Goal: Book appointment/travel/reservation

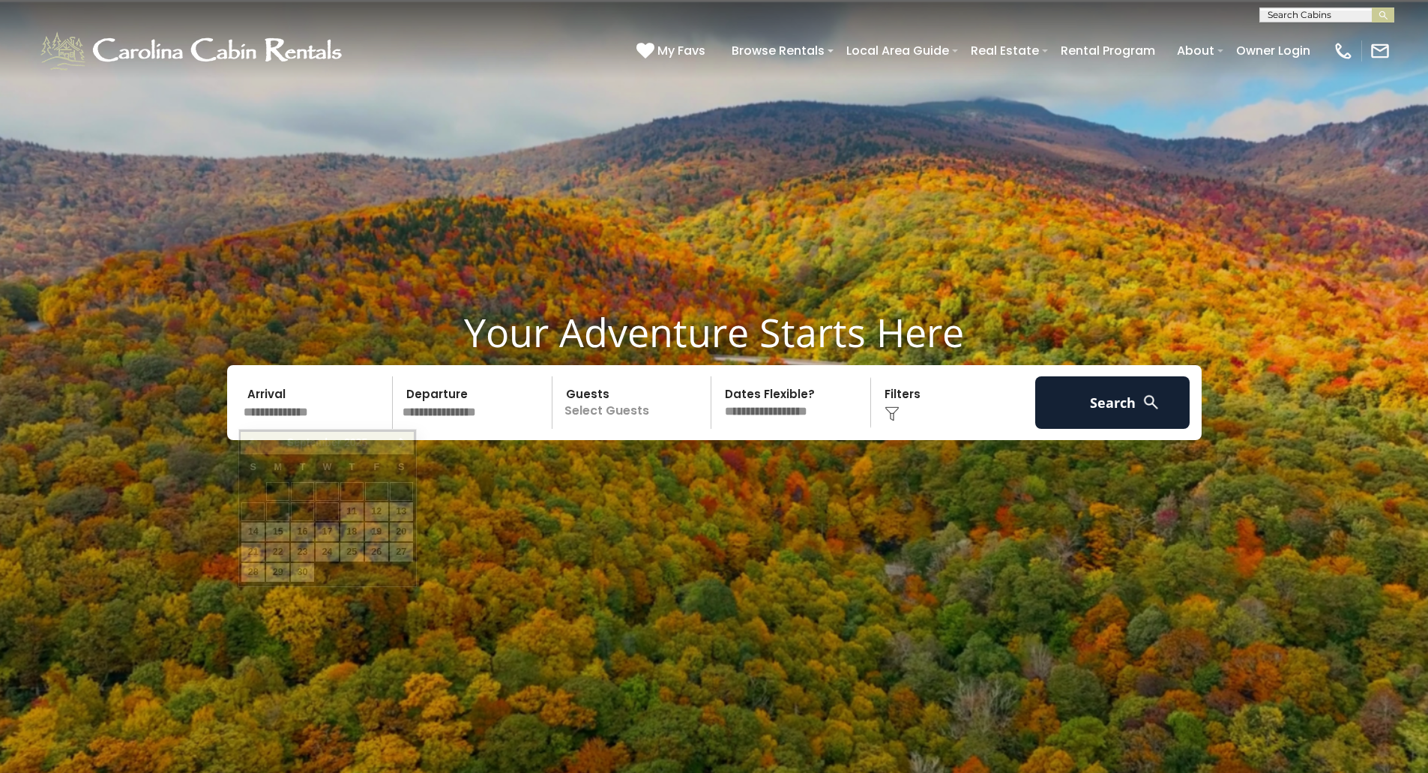
click at [303, 411] on input "text" at bounding box center [315, 402] width 155 height 52
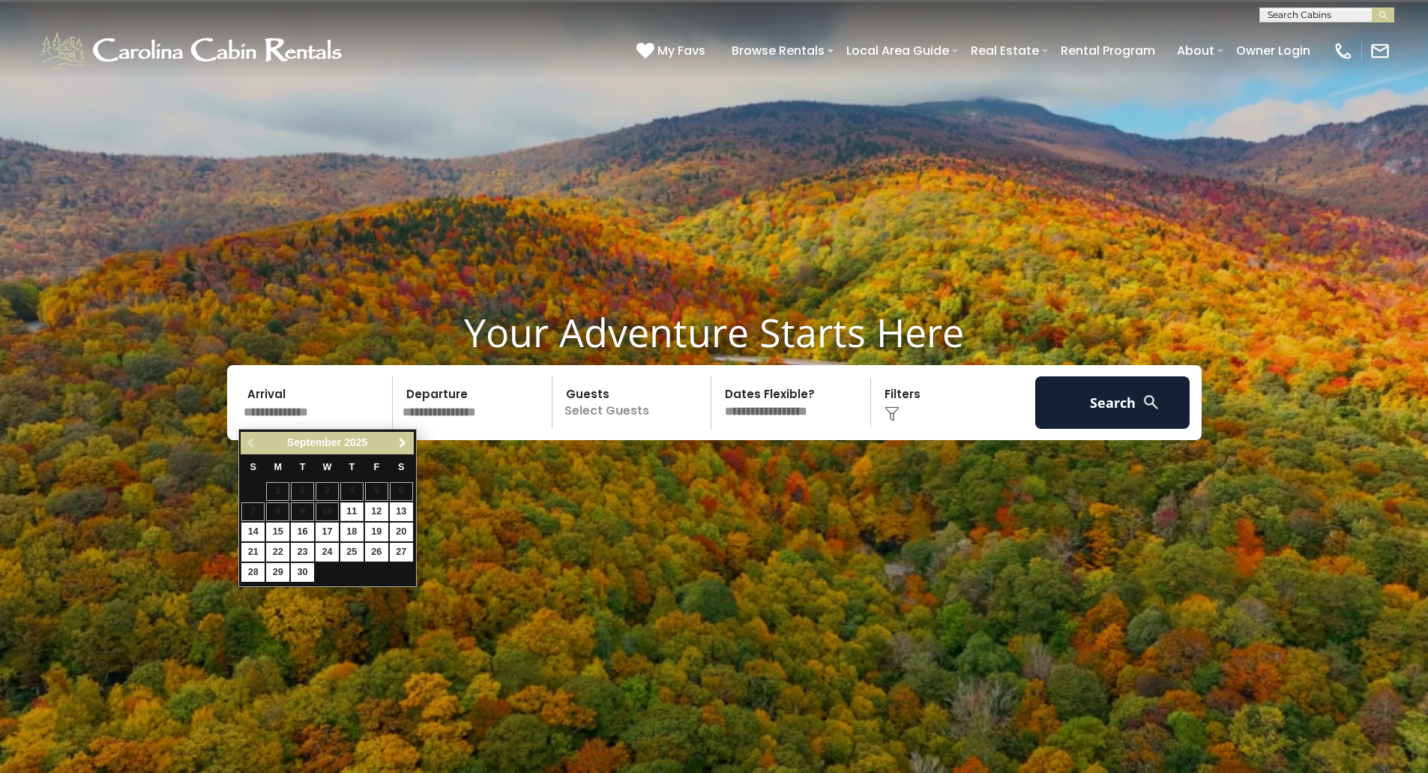
click at [401, 438] on span "Next" at bounding box center [403, 443] width 12 height 12
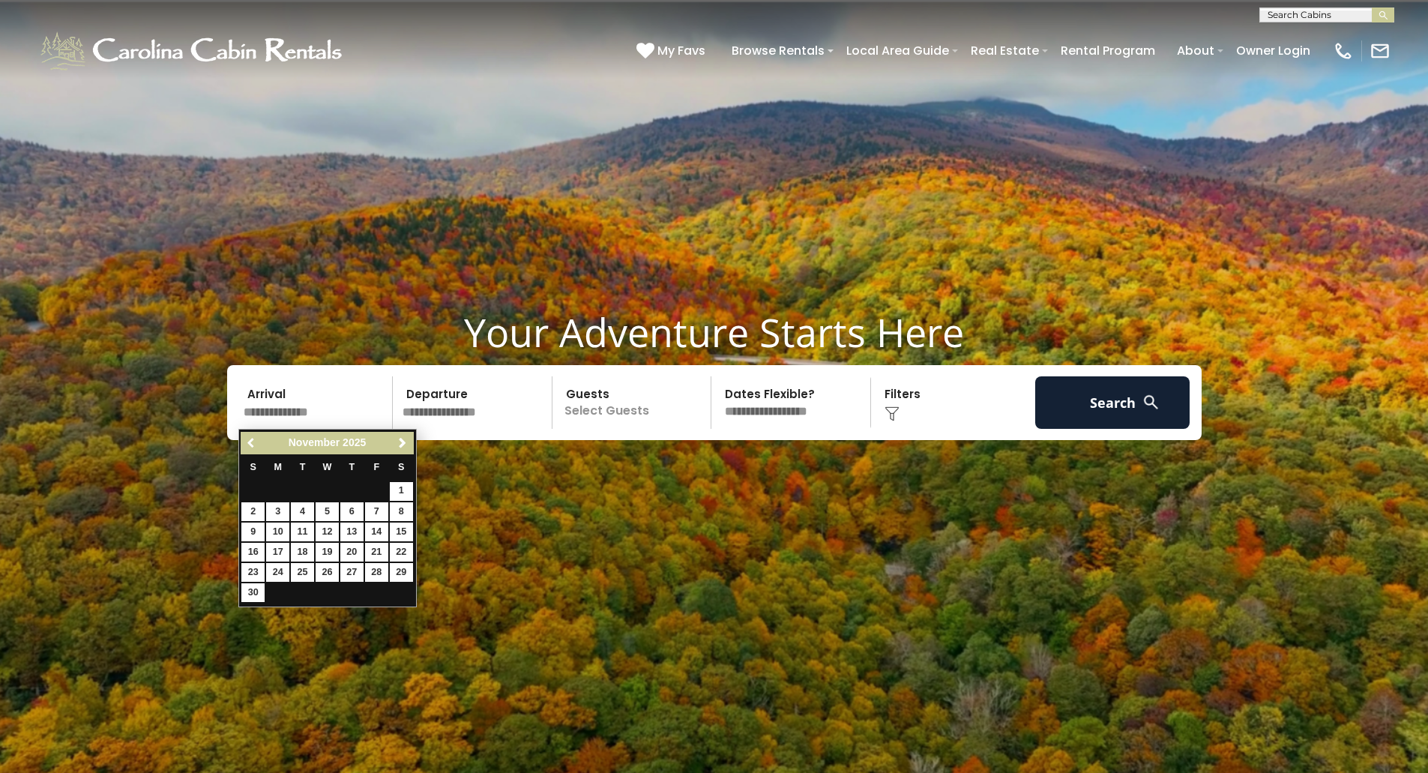
click at [252, 439] on span "Previous" at bounding box center [252, 443] width 12 height 12
click at [398, 512] on link "11" at bounding box center [401, 511] width 23 height 19
type input "********"
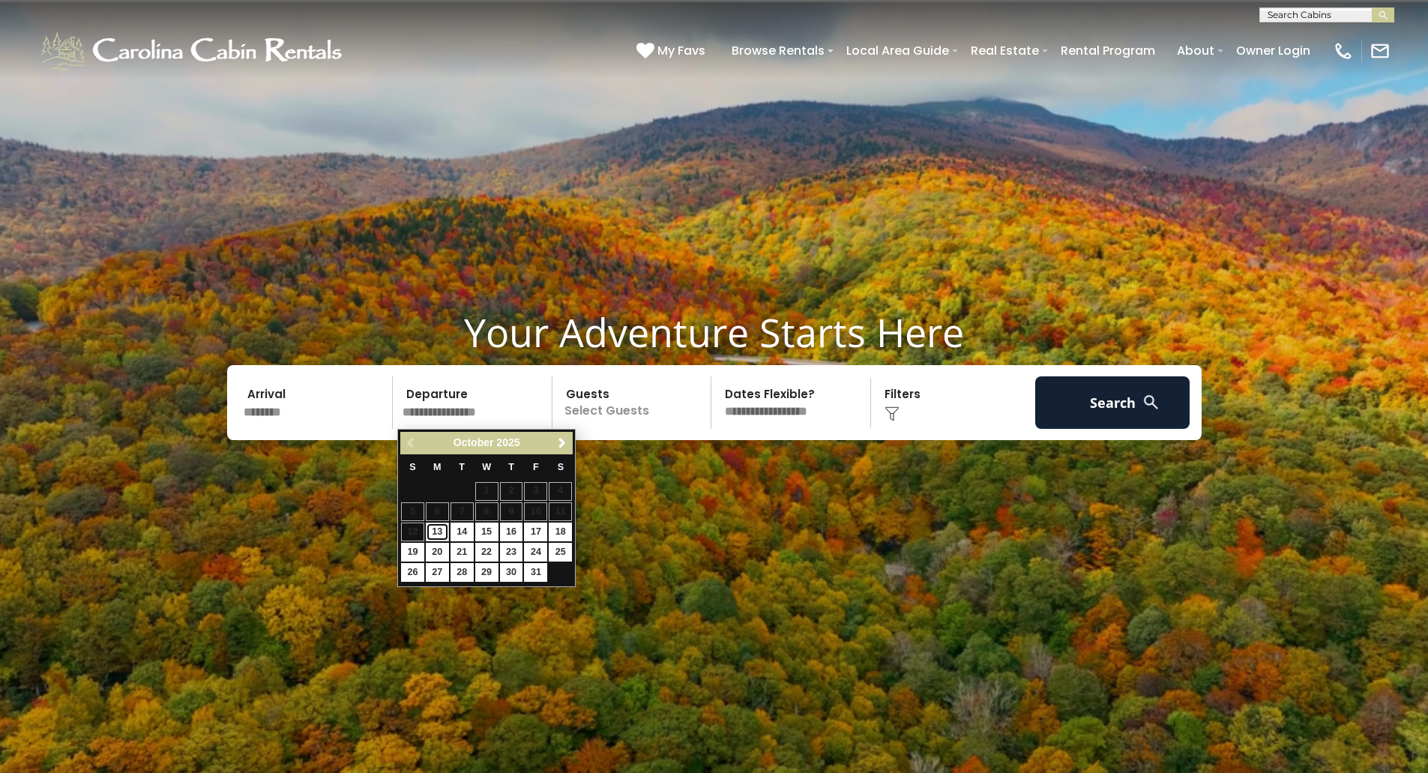
click at [432, 527] on link "13" at bounding box center [437, 531] width 23 height 19
type input "********"
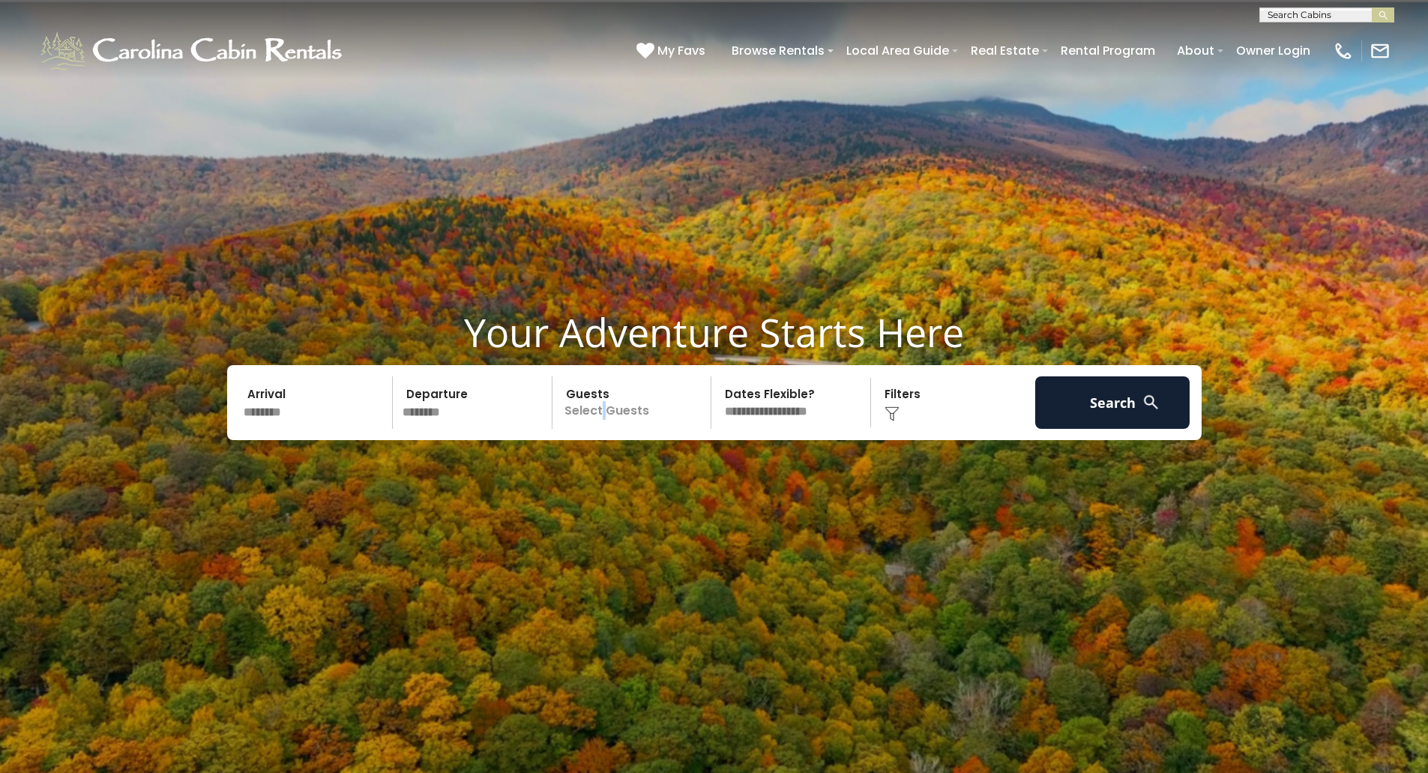
click at [603, 411] on p "Select Guests" at bounding box center [634, 402] width 154 height 52
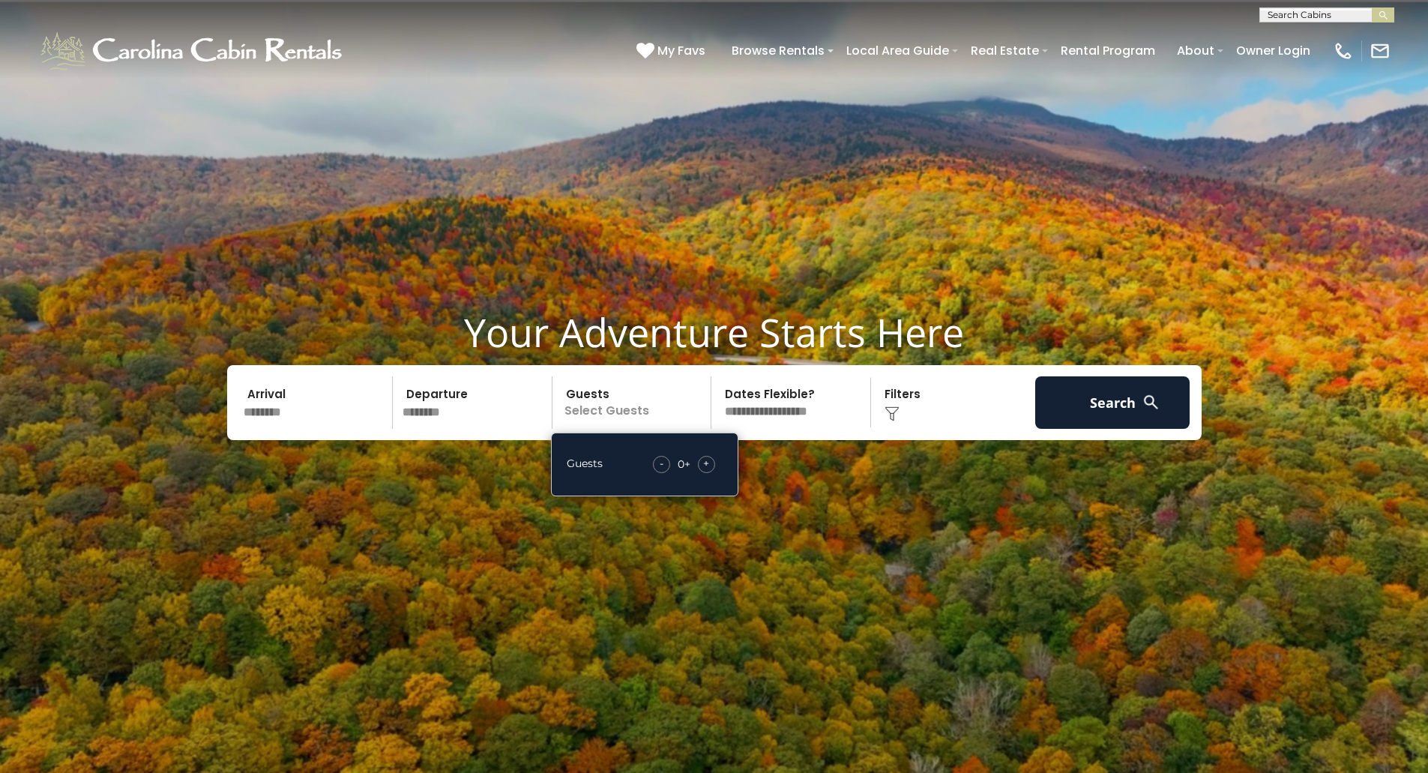
click at [699, 467] on div "+" at bounding box center [706, 464] width 17 height 17
click at [699, 466] on div "+" at bounding box center [706, 464] width 17 height 17
click at [702, 464] on div "+" at bounding box center [706, 464] width 17 height 17
click at [704, 463] on span "+" at bounding box center [706, 463] width 6 height 15
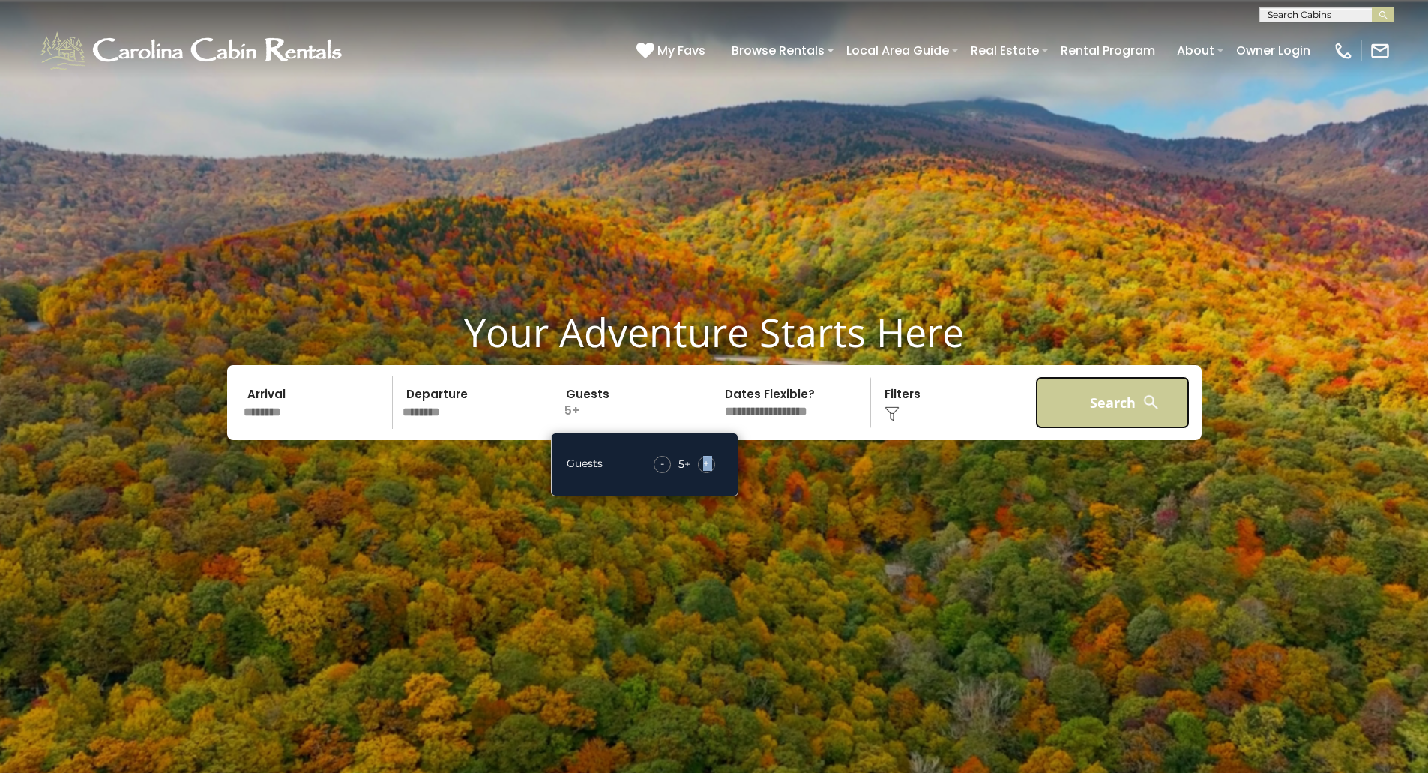
click at [1078, 410] on button "Search" at bounding box center [1112, 402] width 155 height 52
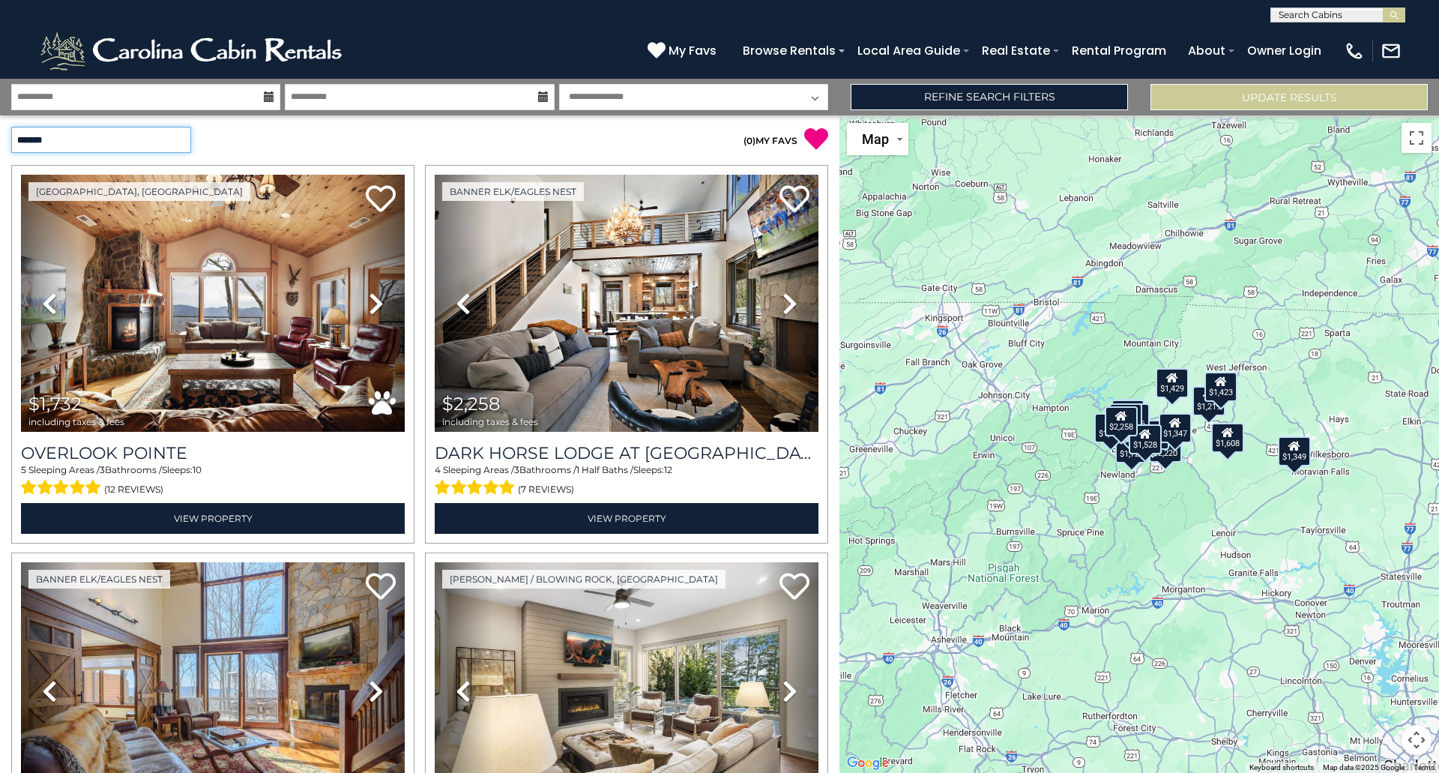
click at [179, 143] on select "**********" at bounding box center [101, 140] width 180 height 26
select select "*********"
click at [11, 127] on select "**********" at bounding box center [101, 140] width 180 height 26
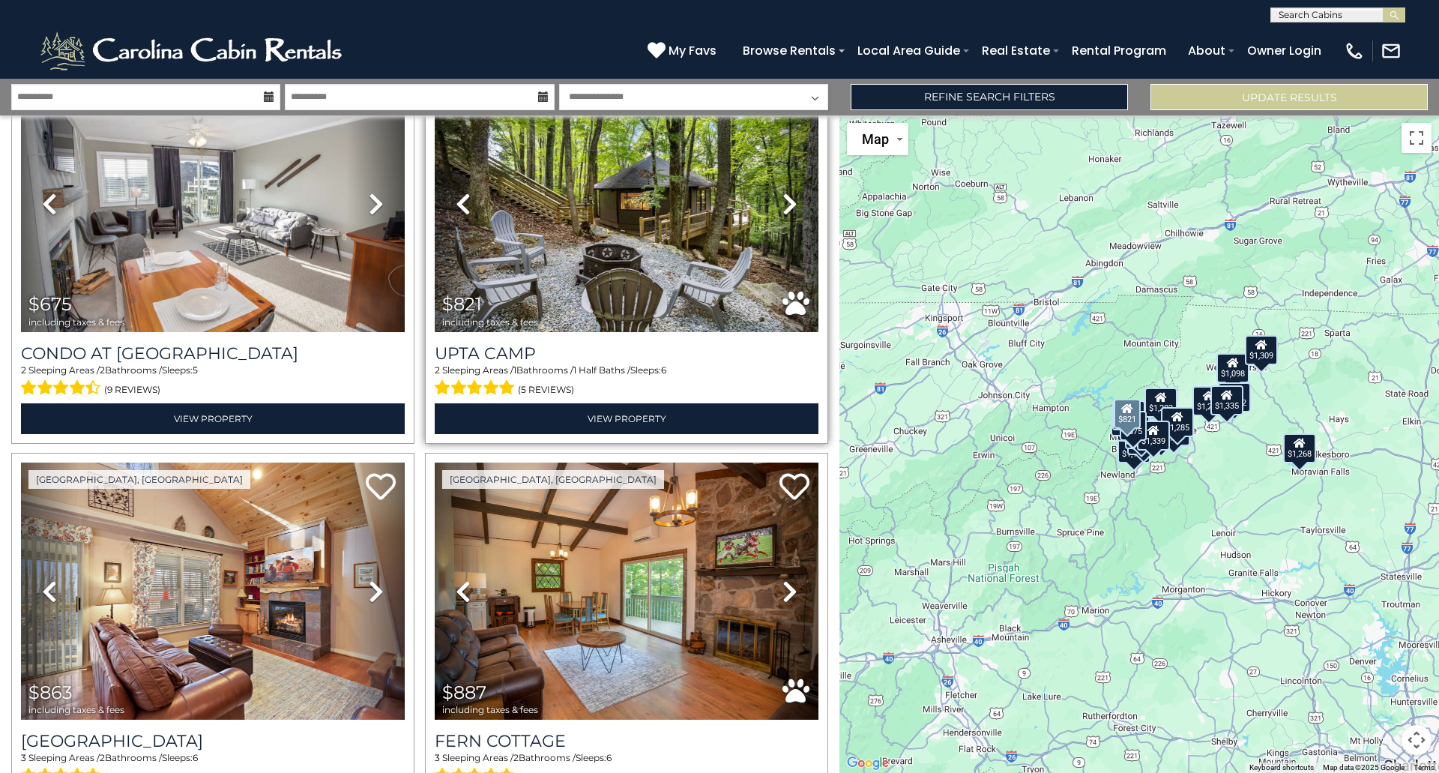
scroll to position [200, 0]
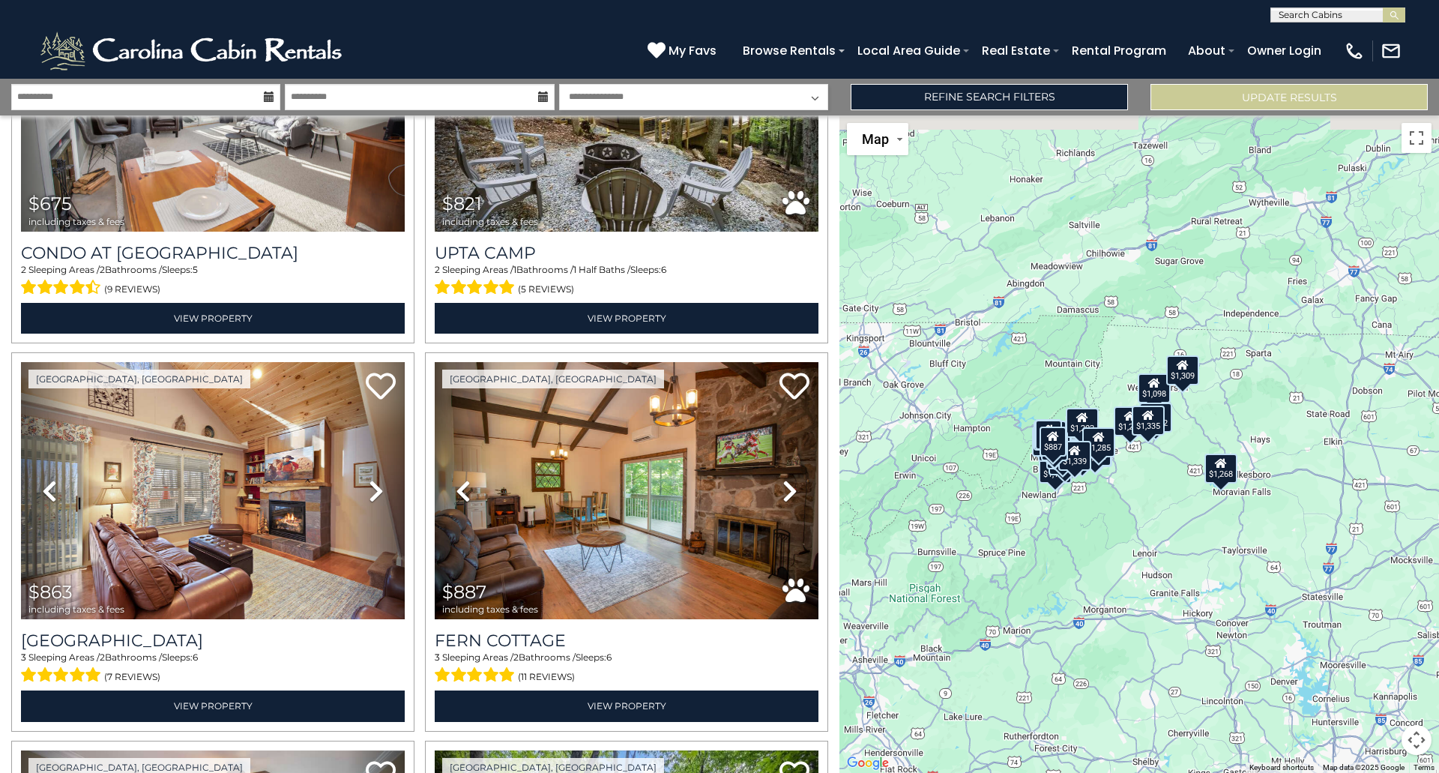
drag, startPoint x: 1166, startPoint y: 501, endPoint x: 1080, endPoint y: 525, distance: 89.0
click at [1080, 525] on div "$675 $821 $863 $887 $923 $943 $972 $1,054 $1,075 $1,077 $1,098 $1,109 $1,121 $1…" at bounding box center [1140, 443] width 600 height 657
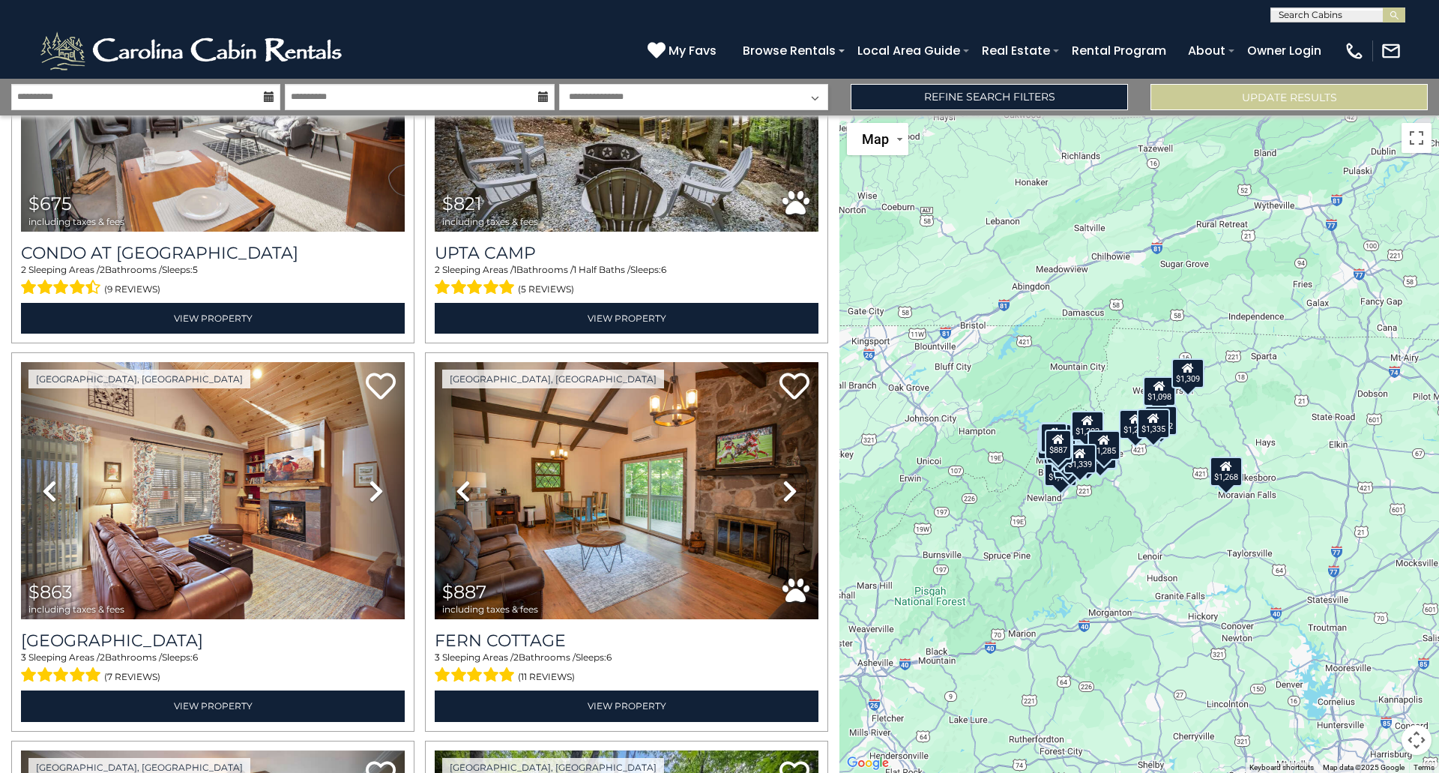
click at [1123, 487] on div "$675 $821 $863 $887 $923 $943 $972 $1,054 $1,075 $1,077 $1,098 $1,109 $1,121 $1…" at bounding box center [1140, 443] width 600 height 657
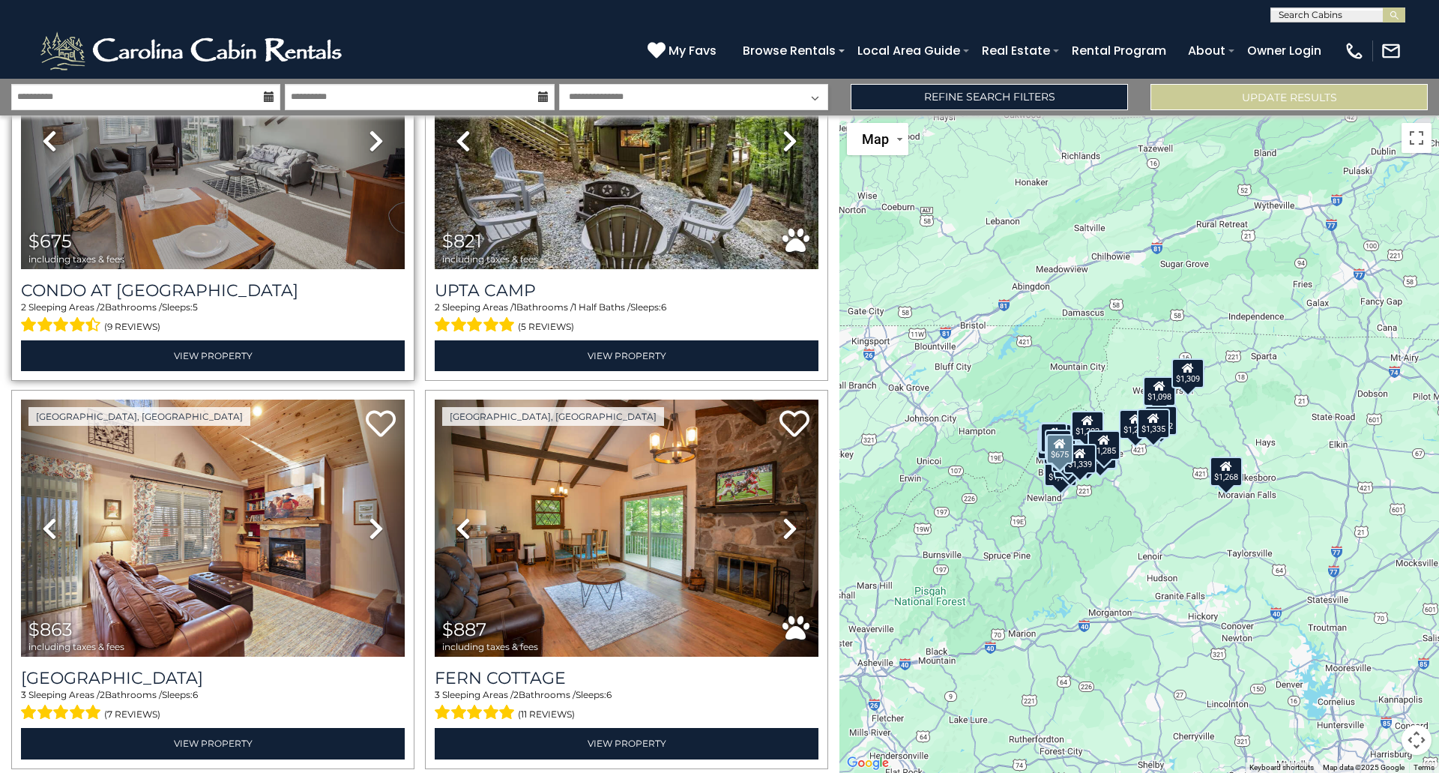
scroll to position [0, 0]
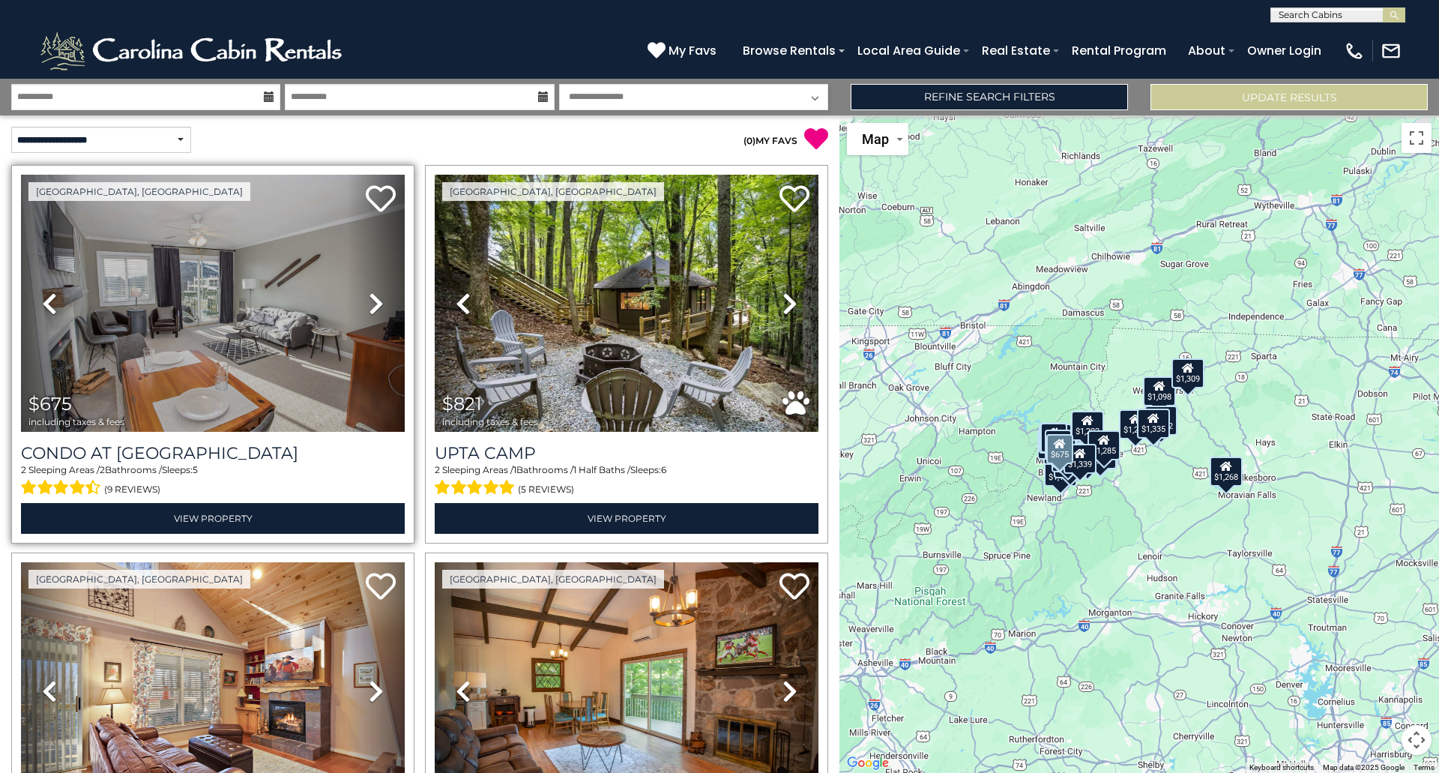
click at [378, 300] on icon at bounding box center [376, 304] width 15 height 24
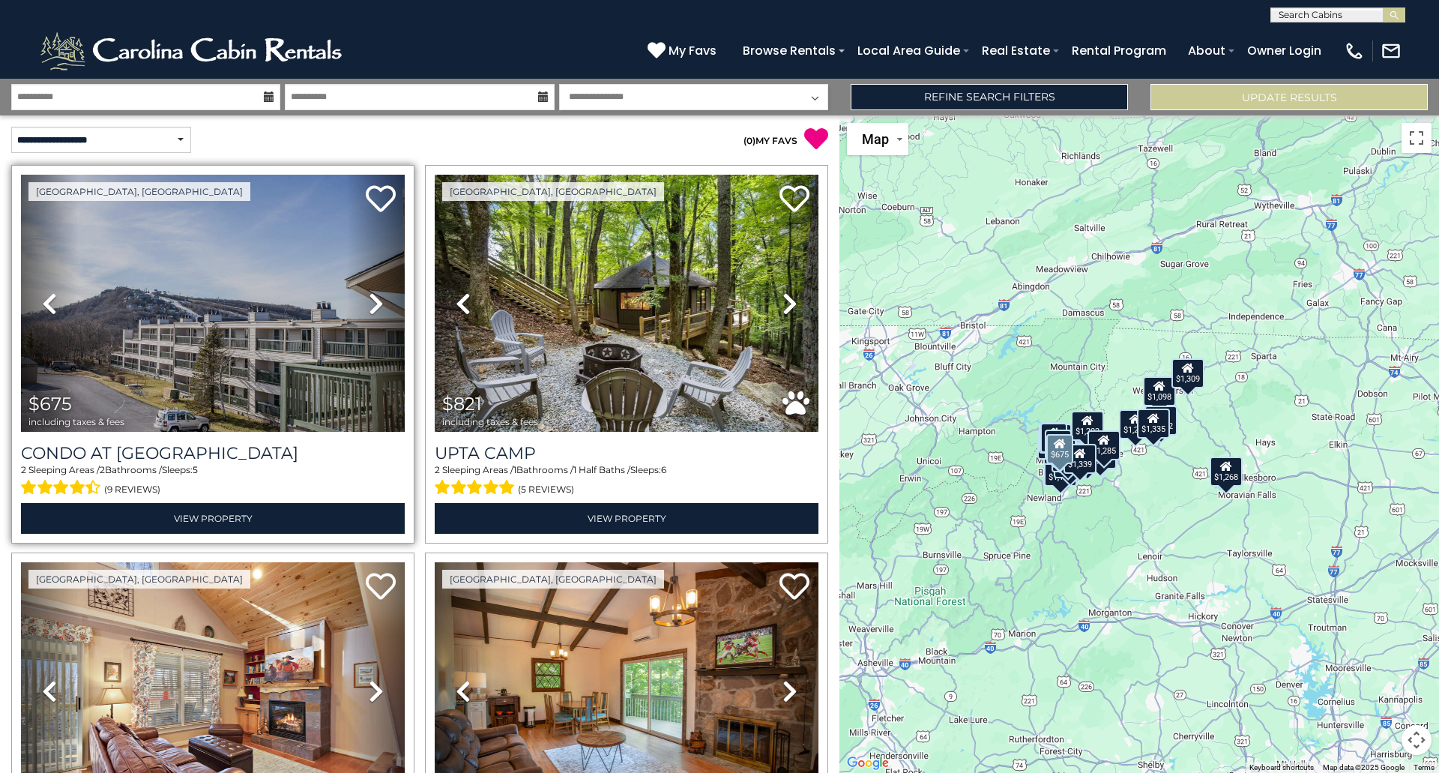
click at [378, 300] on icon at bounding box center [376, 304] width 15 height 24
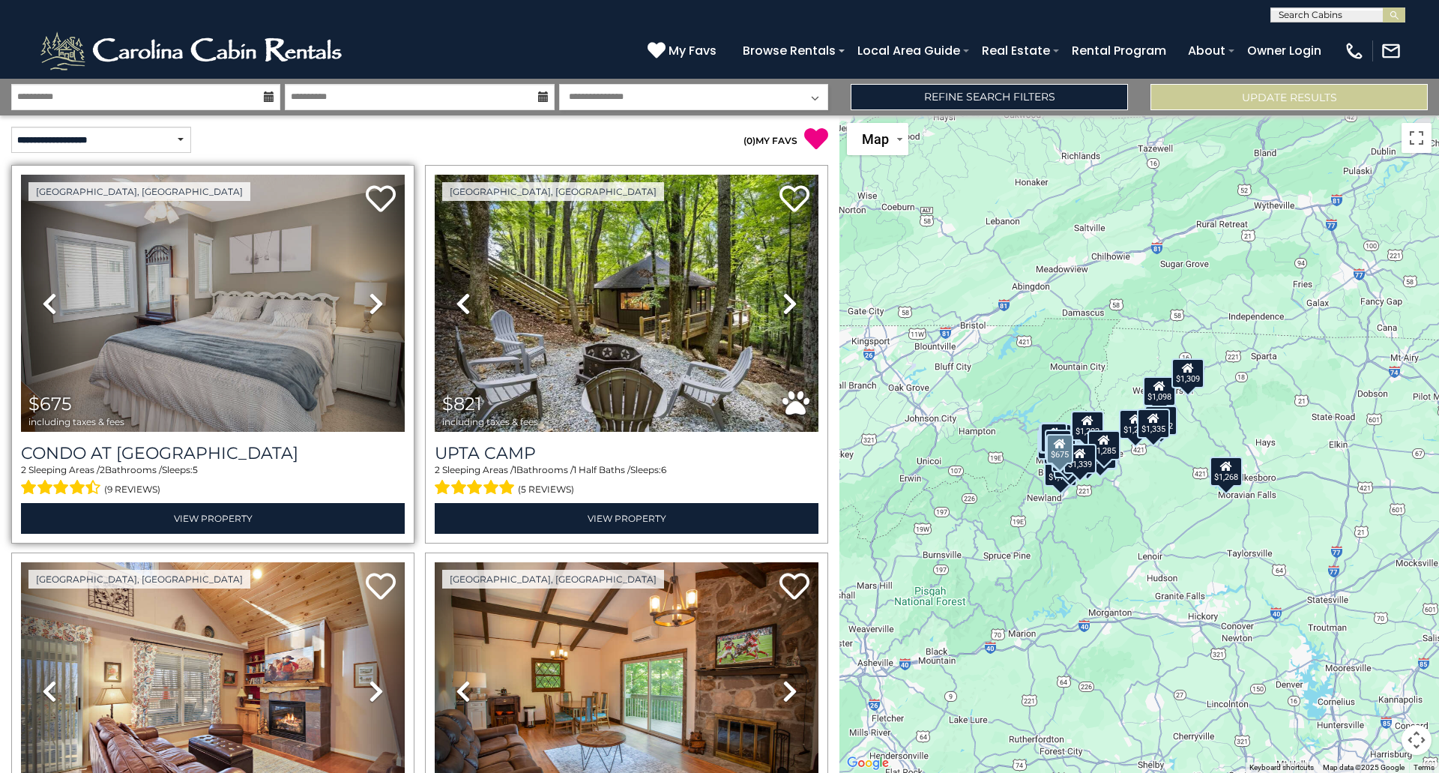
click at [378, 300] on icon at bounding box center [376, 304] width 15 height 24
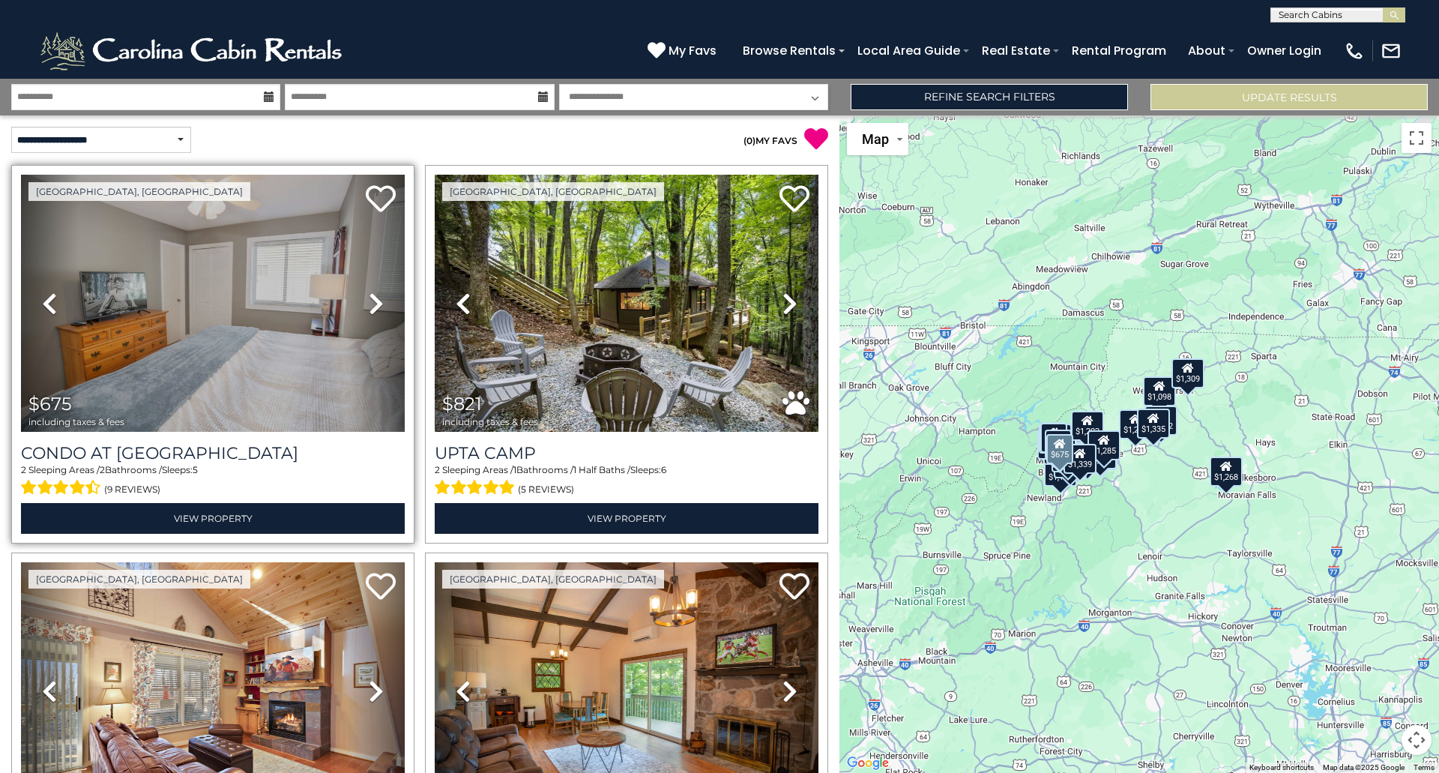
click at [378, 300] on icon at bounding box center [376, 304] width 15 height 24
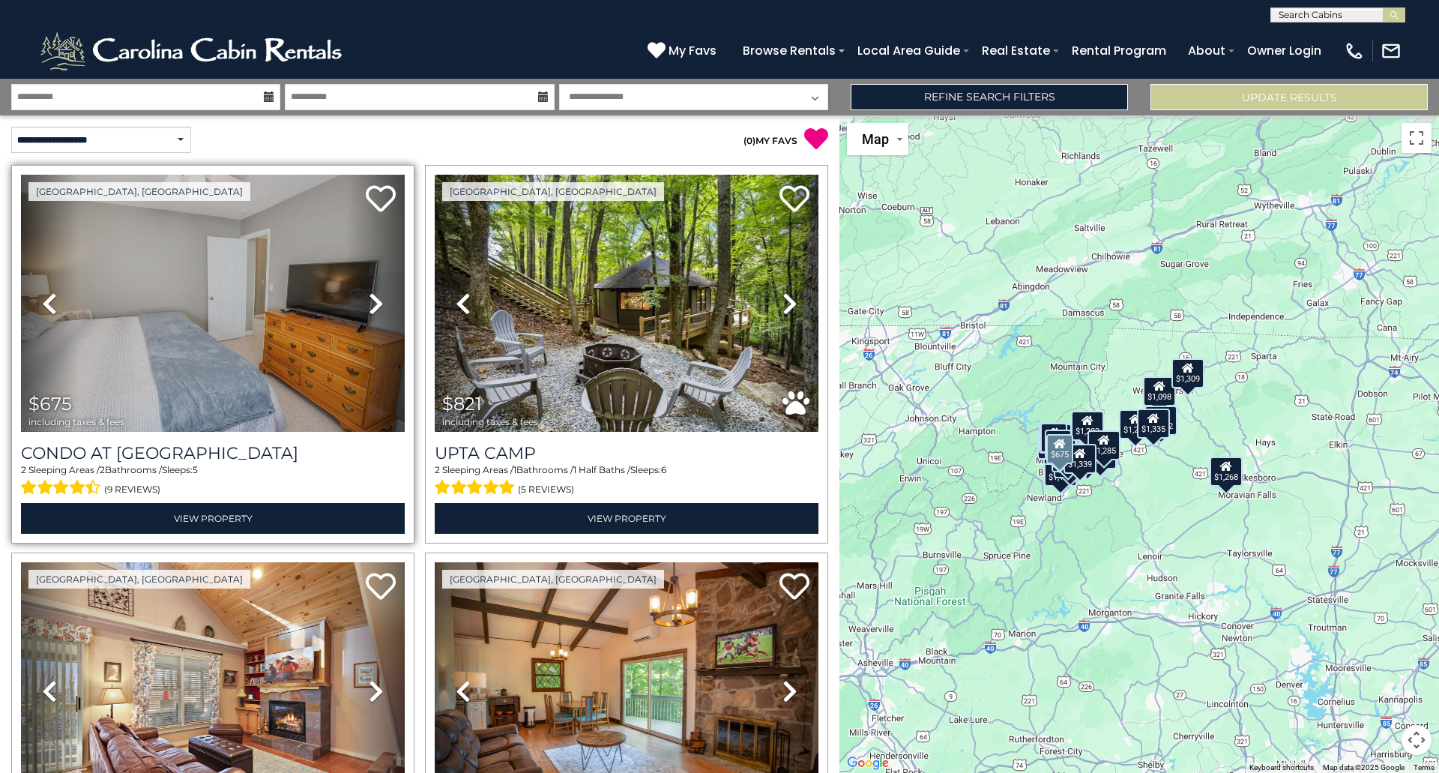
click at [378, 300] on icon at bounding box center [376, 304] width 15 height 24
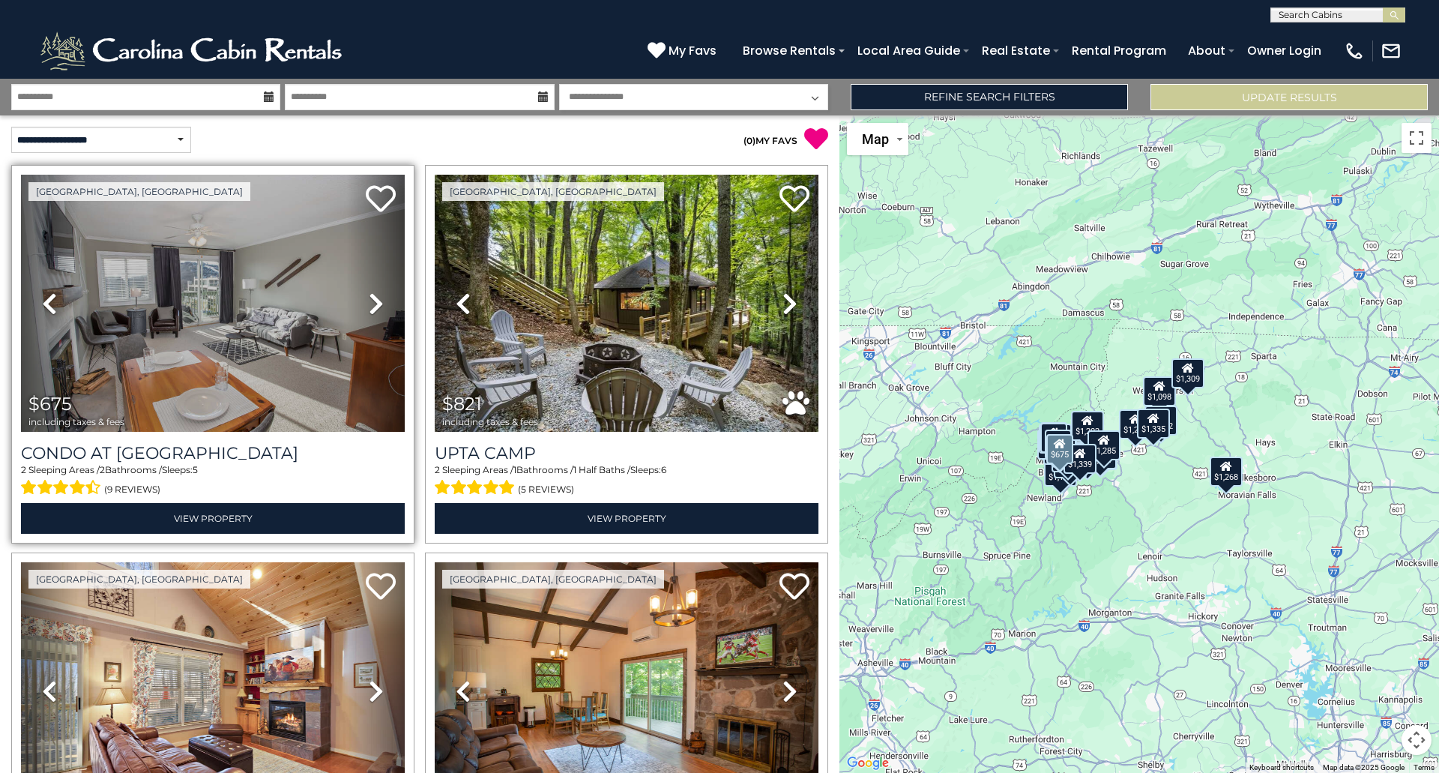
click at [378, 300] on icon at bounding box center [376, 304] width 15 height 24
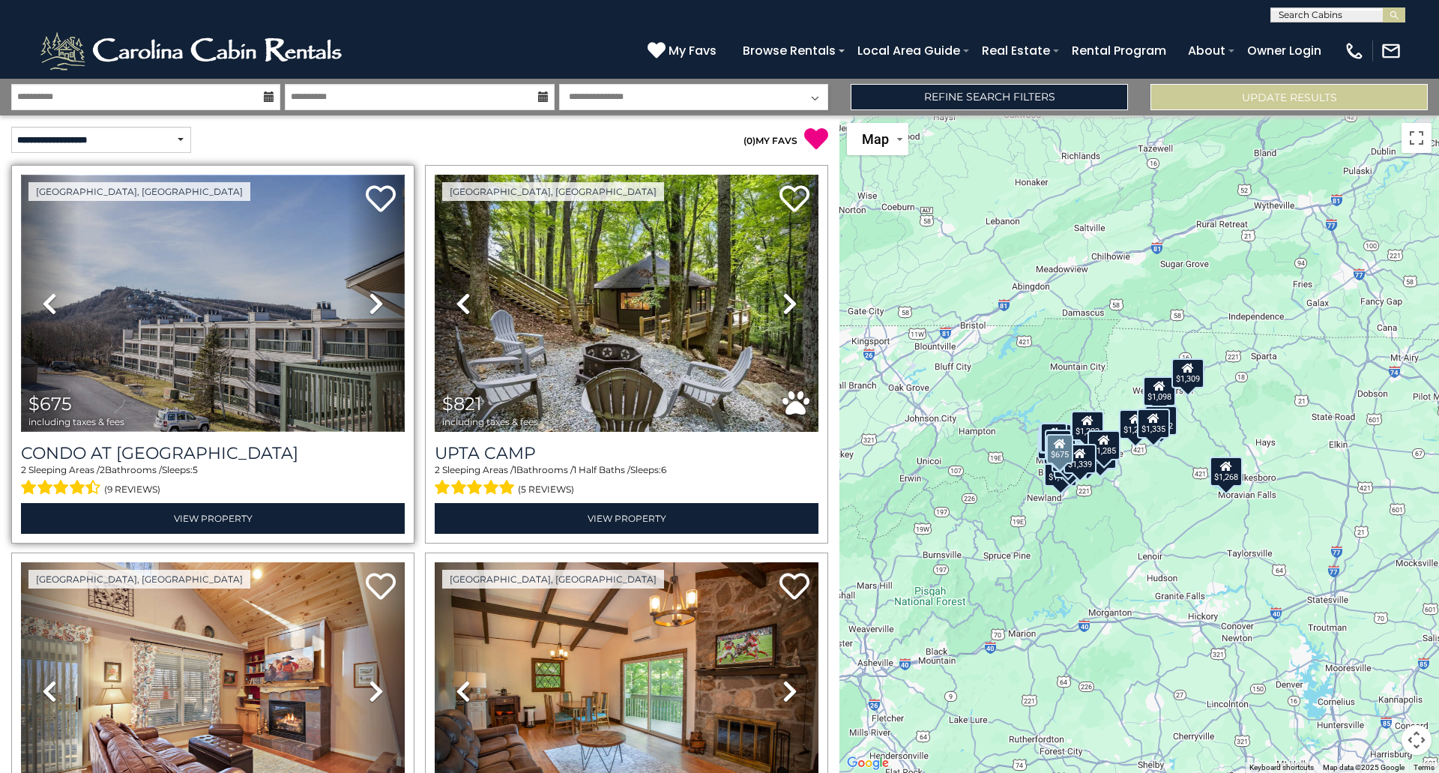
click at [179, 322] on img at bounding box center [213, 303] width 384 height 257
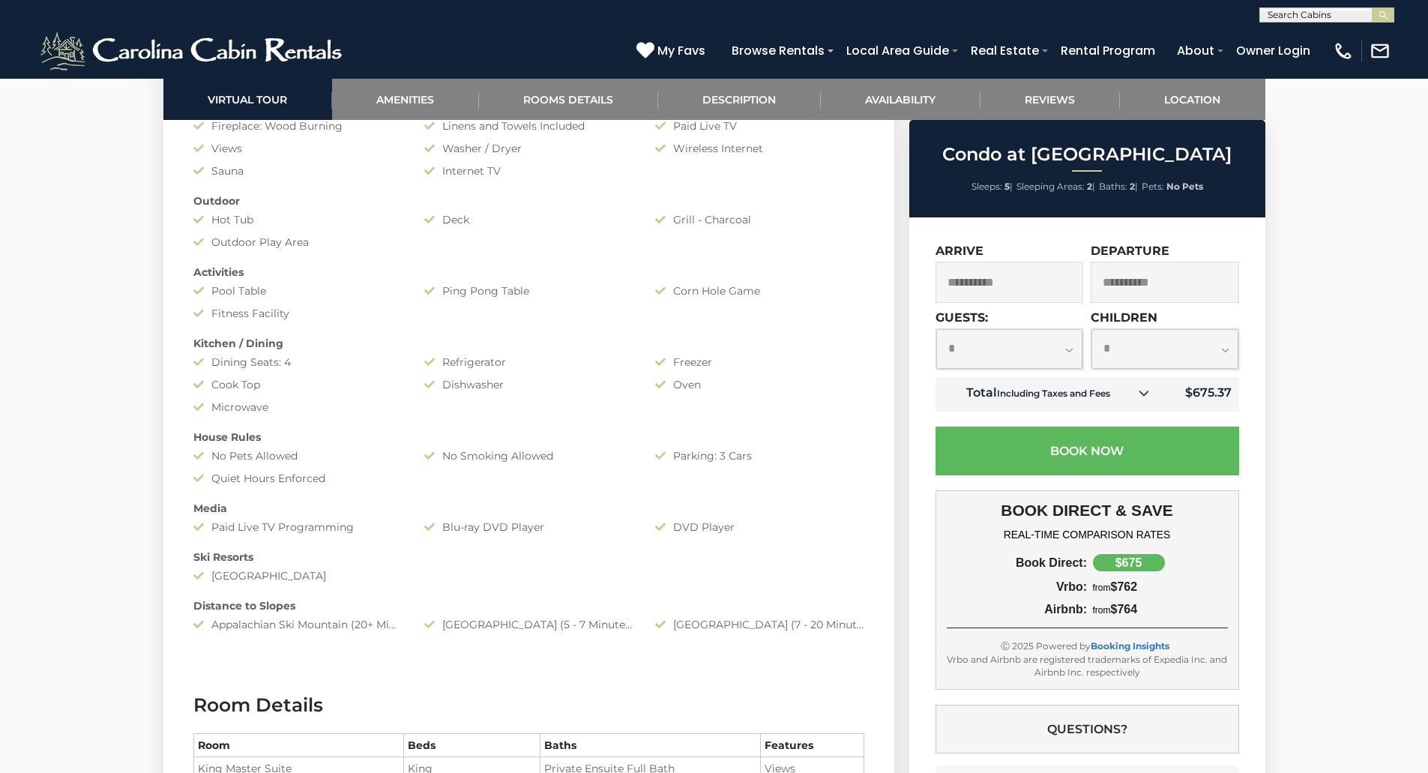
scroll to position [1400, 0]
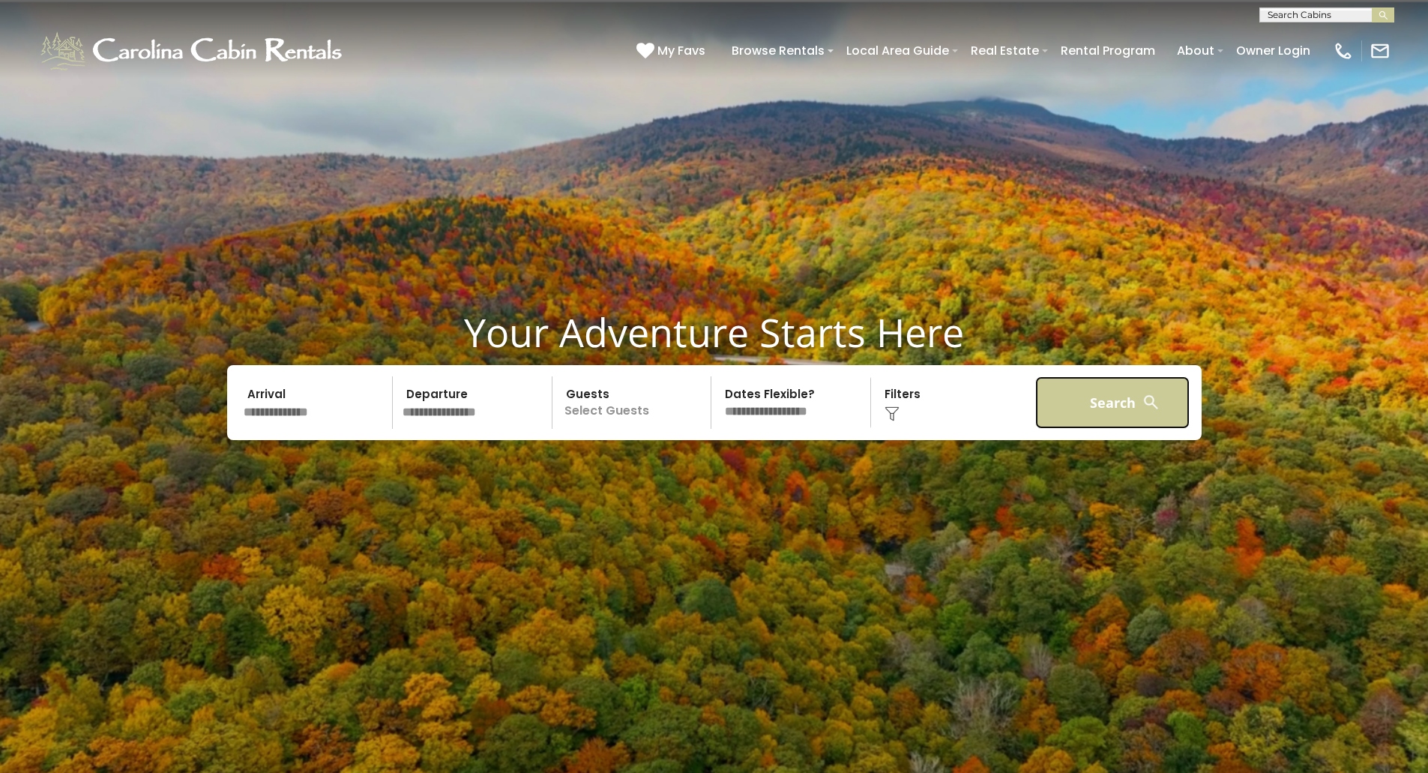
click at [1082, 401] on button "Search" at bounding box center [1112, 402] width 155 height 52
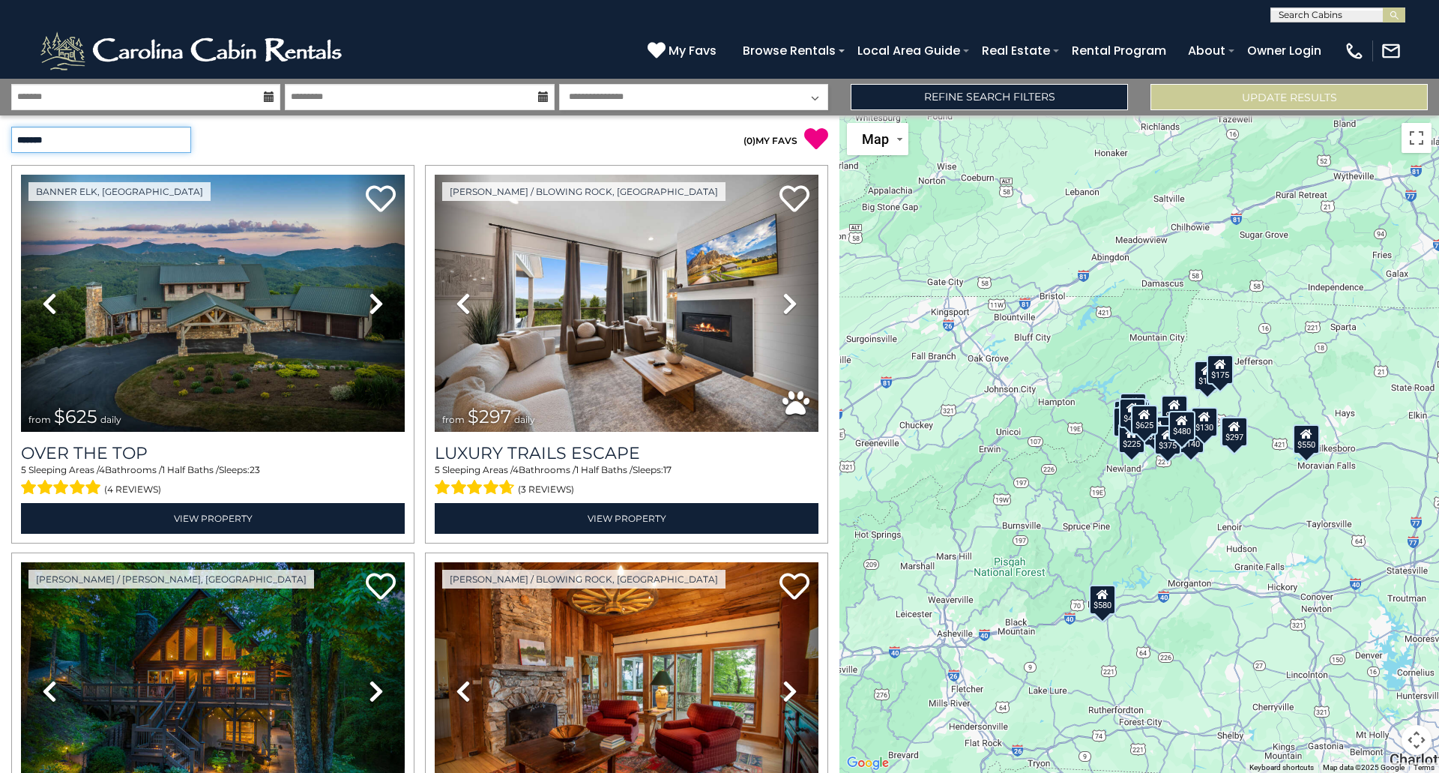
click at [175, 138] on select "**********" at bounding box center [101, 140] width 180 height 26
click at [477, 121] on div "( 0 ) MY FAVS" at bounding box center [630, 133] width 420 height 36
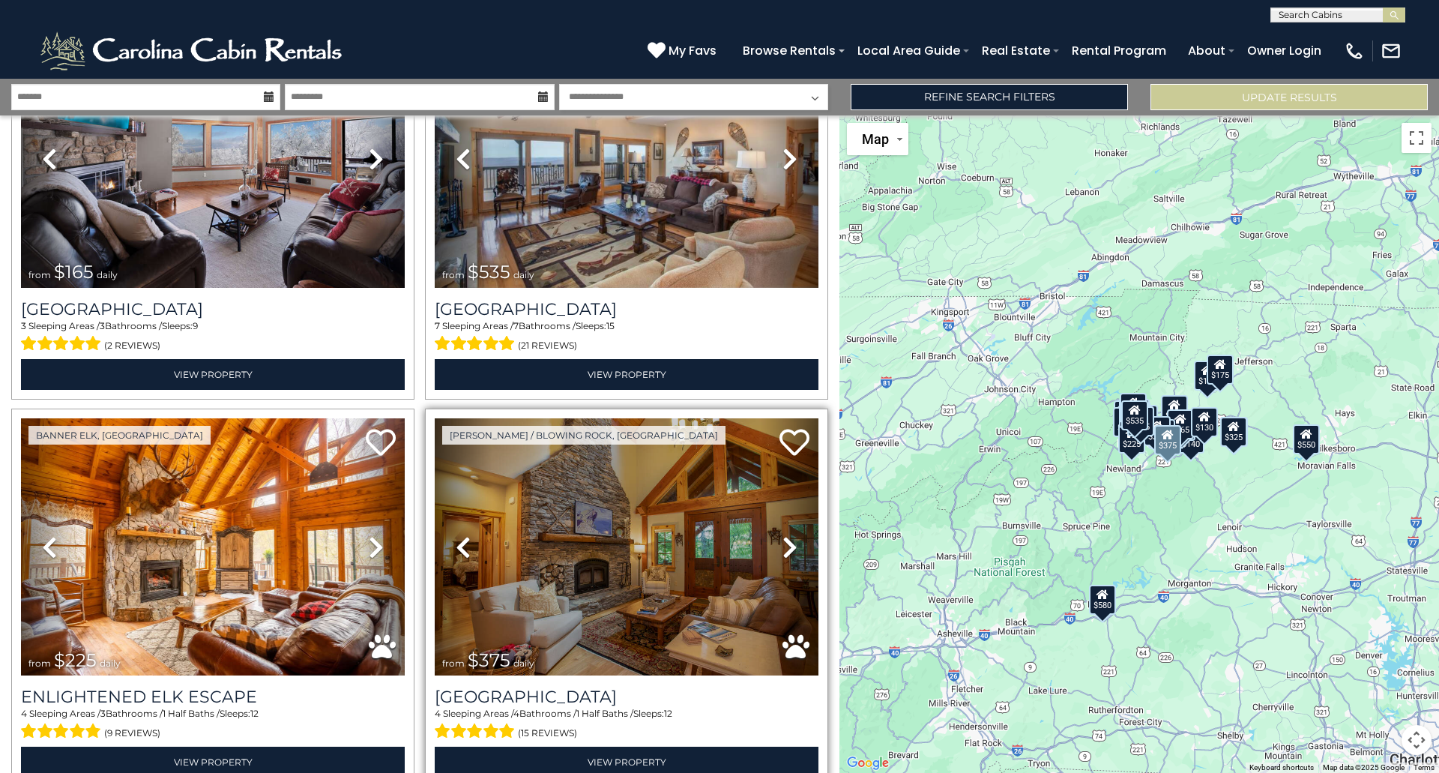
scroll to position [5254, 0]
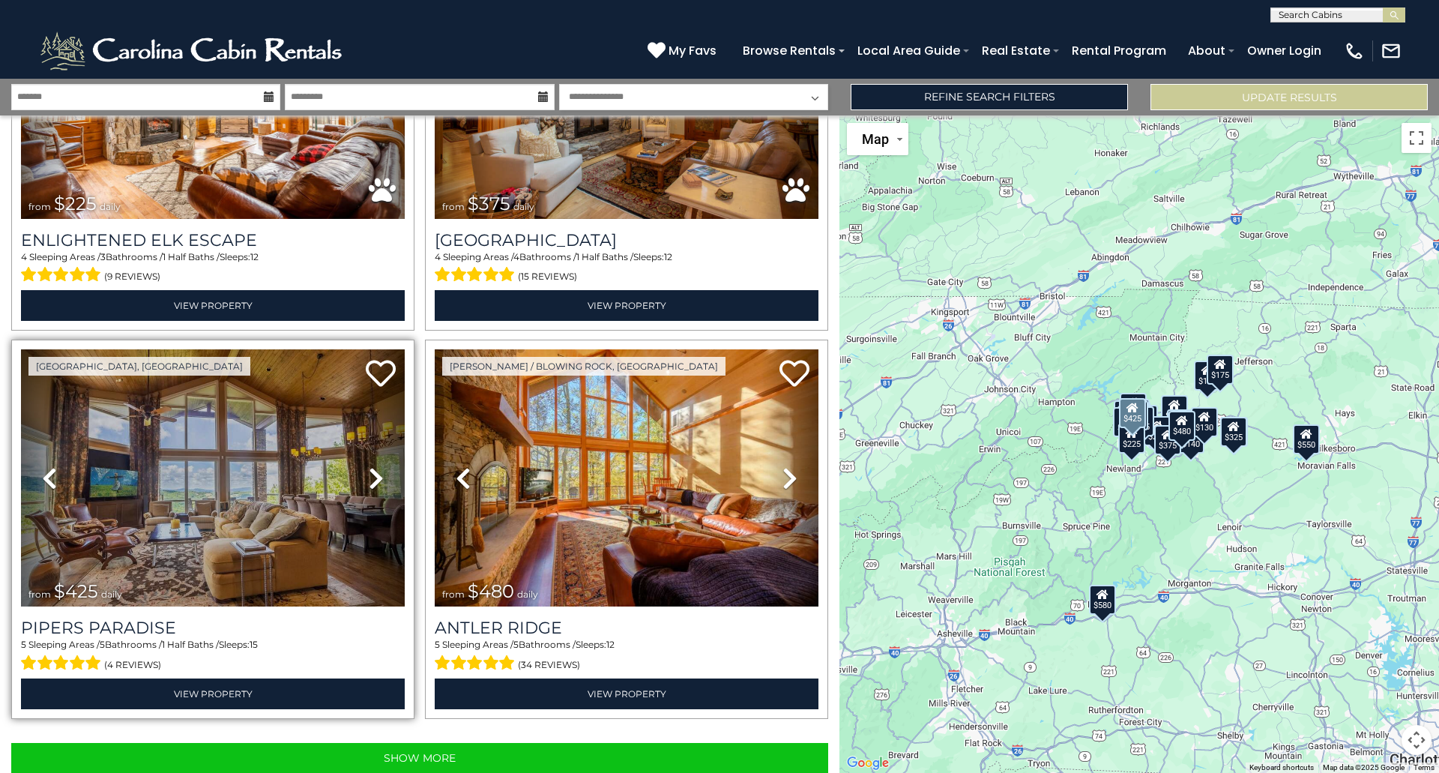
click at [375, 466] on icon at bounding box center [376, 478] width 15 height 24
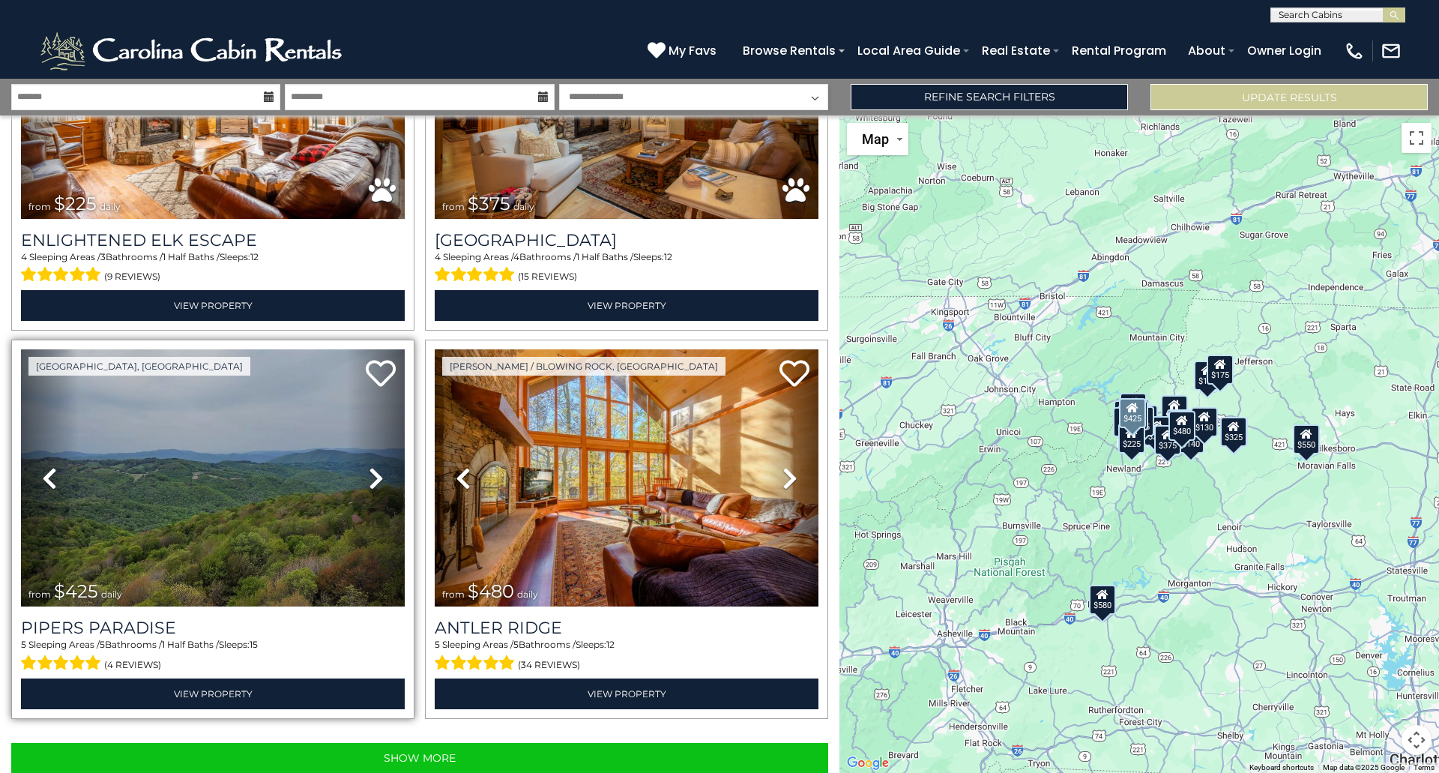
click at [375, 466] on icon at bounding box center [376, 478] width 15 height 24
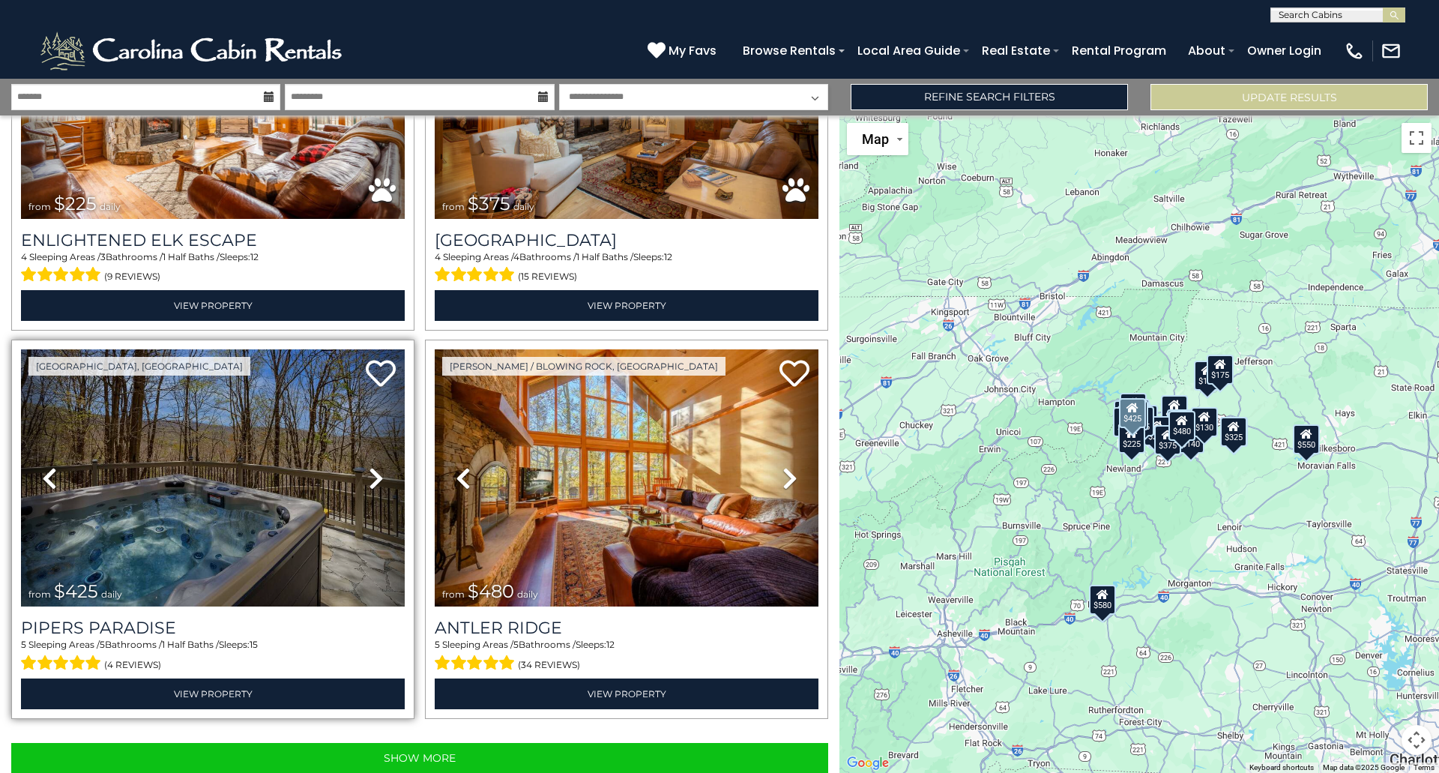
click at [377, 466] on icon at bounding box center [376, 478] width 15 height 24
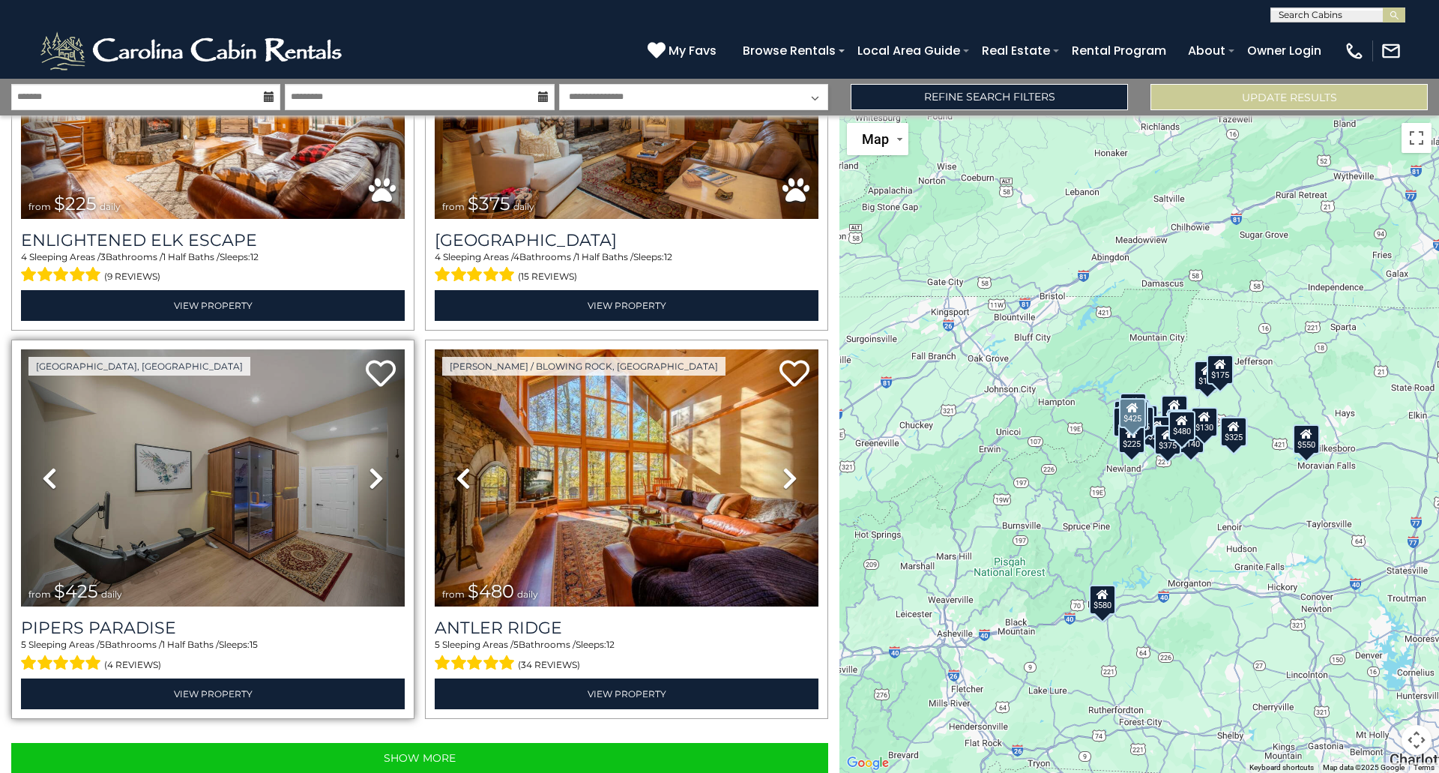
click at [377, 466] on icon at bounding box center [376, 478] width 15 height 24
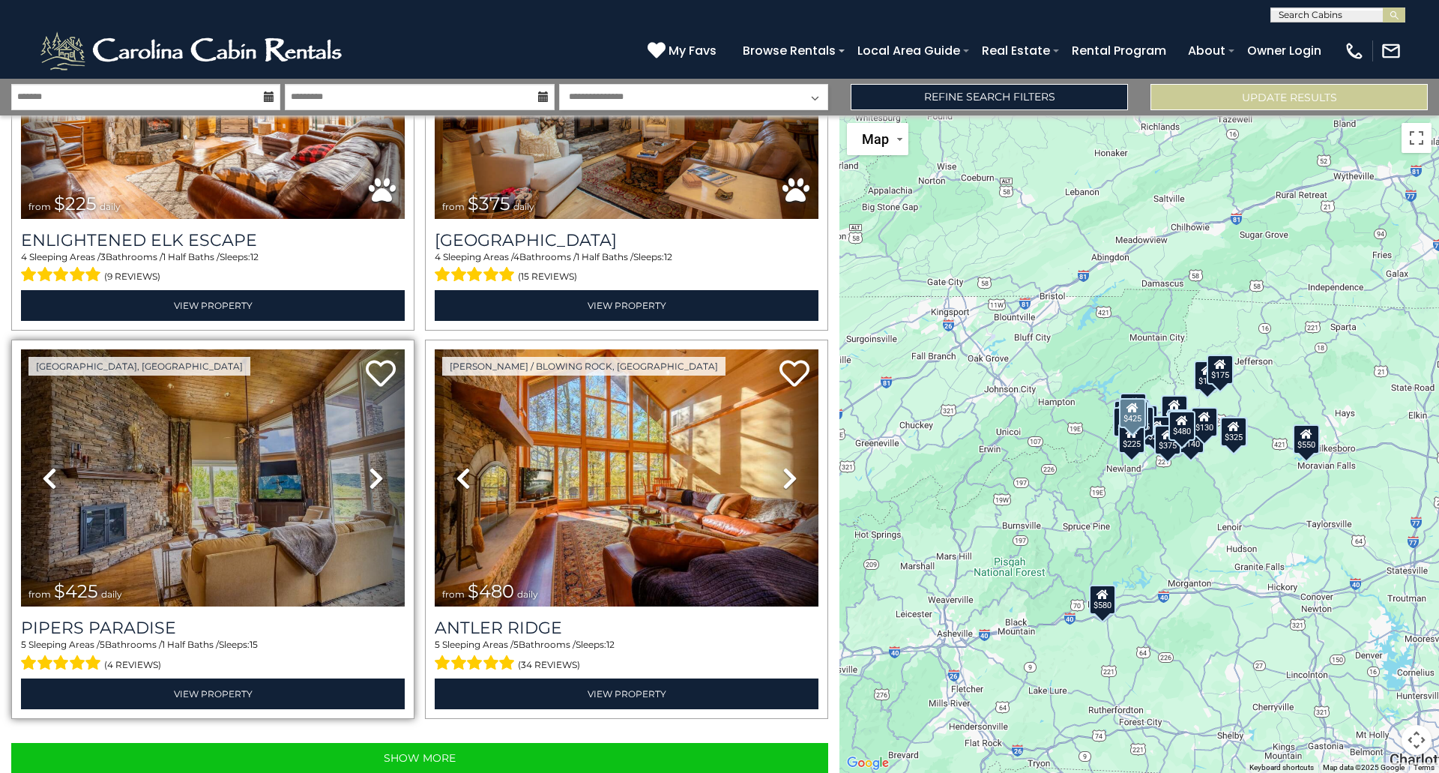
click at [377, 466] on icon at bounding box center [376, 478] width 15 height 24
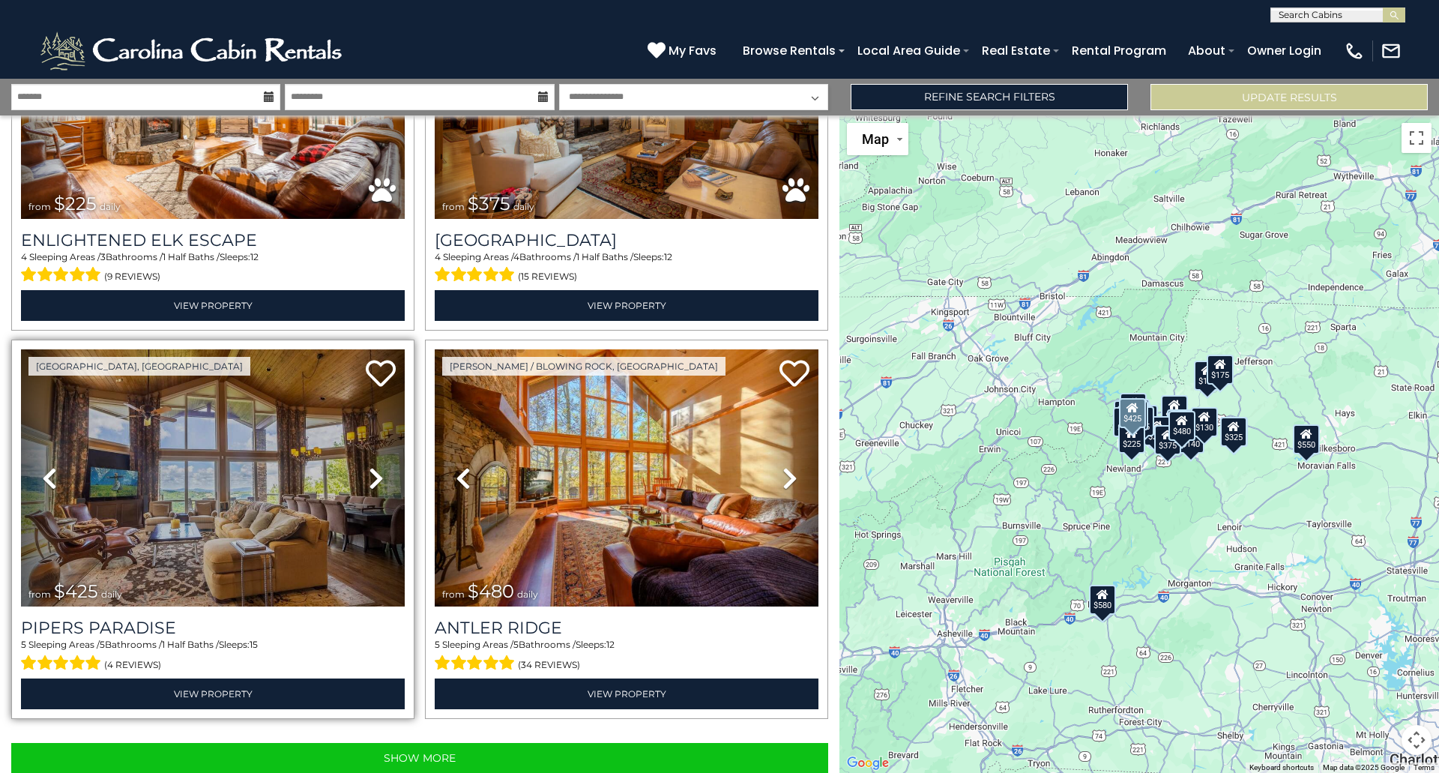
click at [377, 466] on icon at bounding box center [376, 478] width 15 height 24
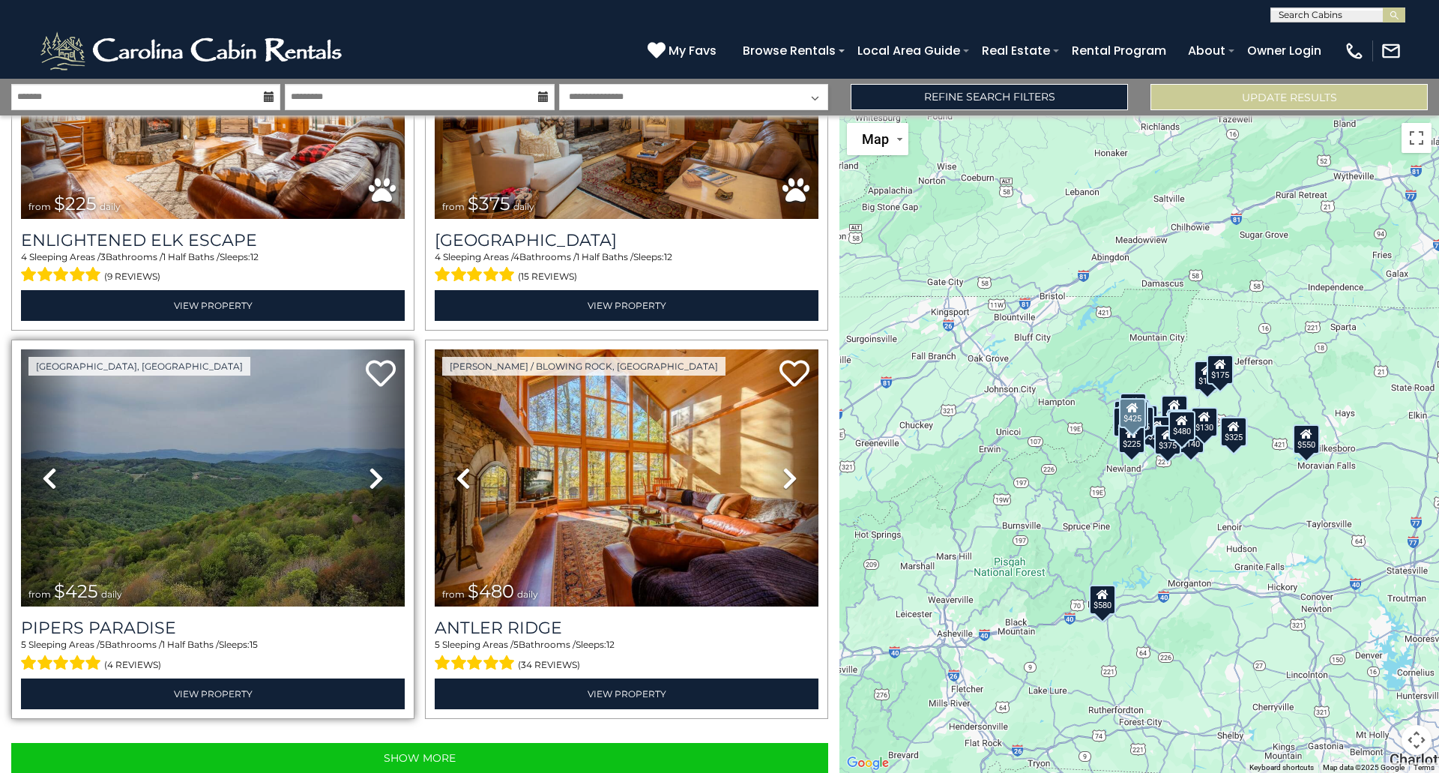
click at [377, 466] on icon at bounding box center [376, 478] width 15 height 24
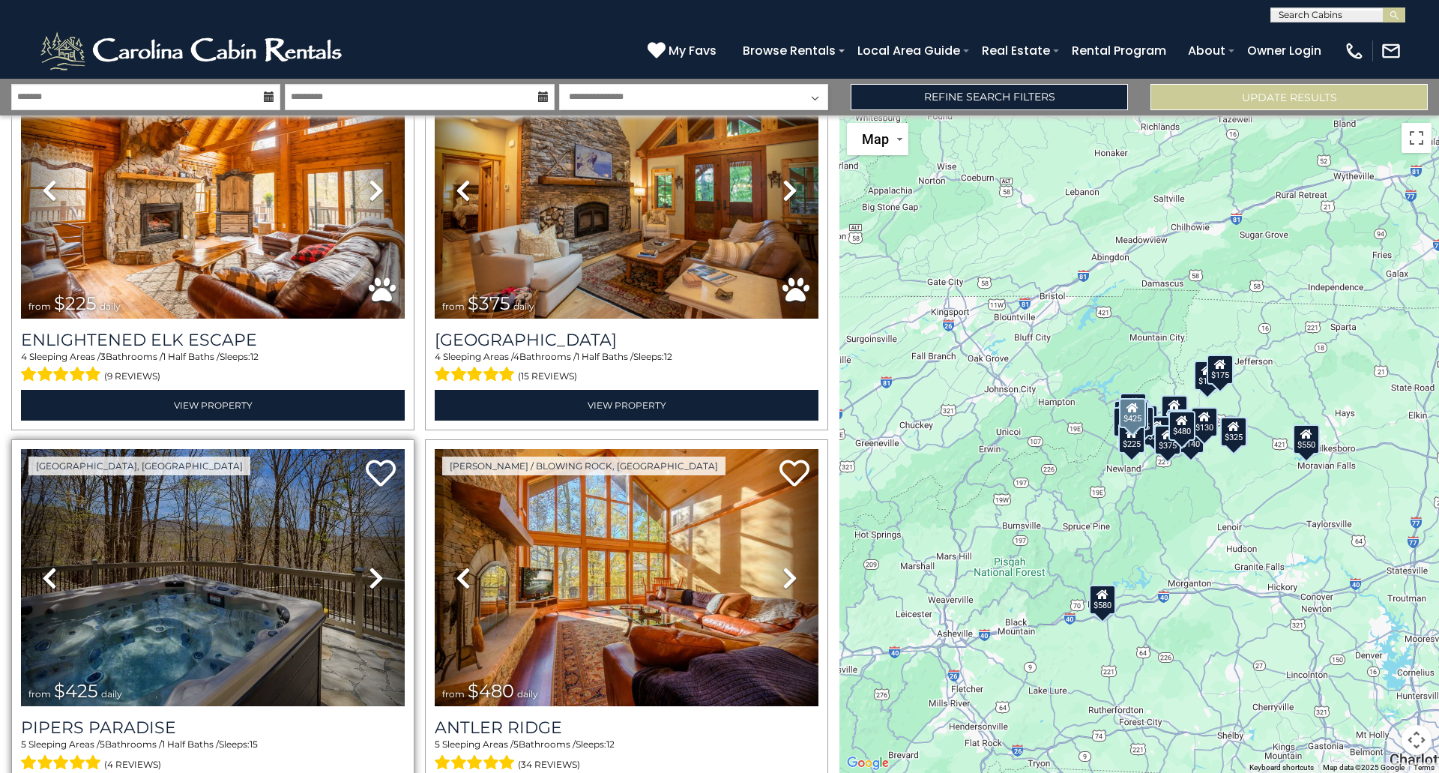
scroll to position [5054, 0]
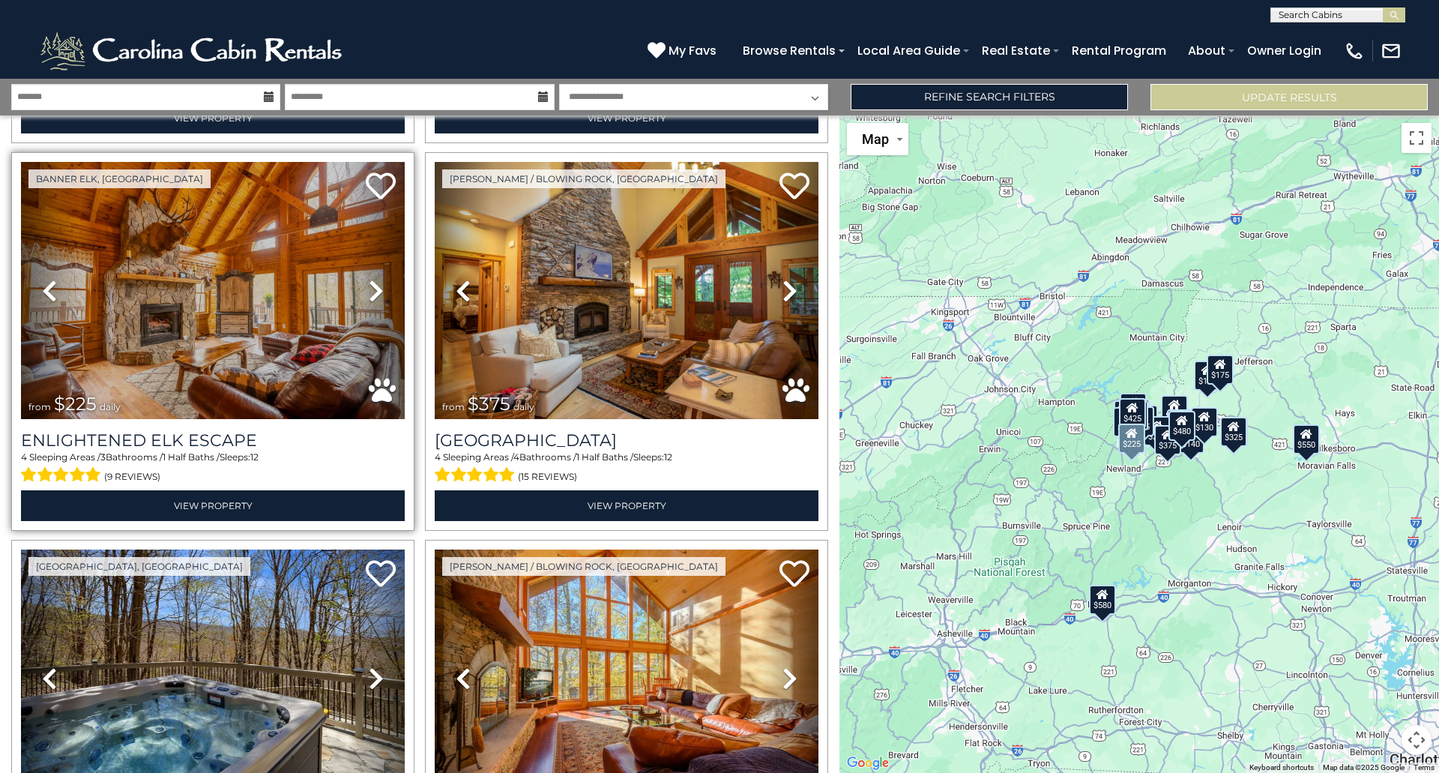
click at [374, 279] on icon at bounding box center [376, 291] width 15 height 24
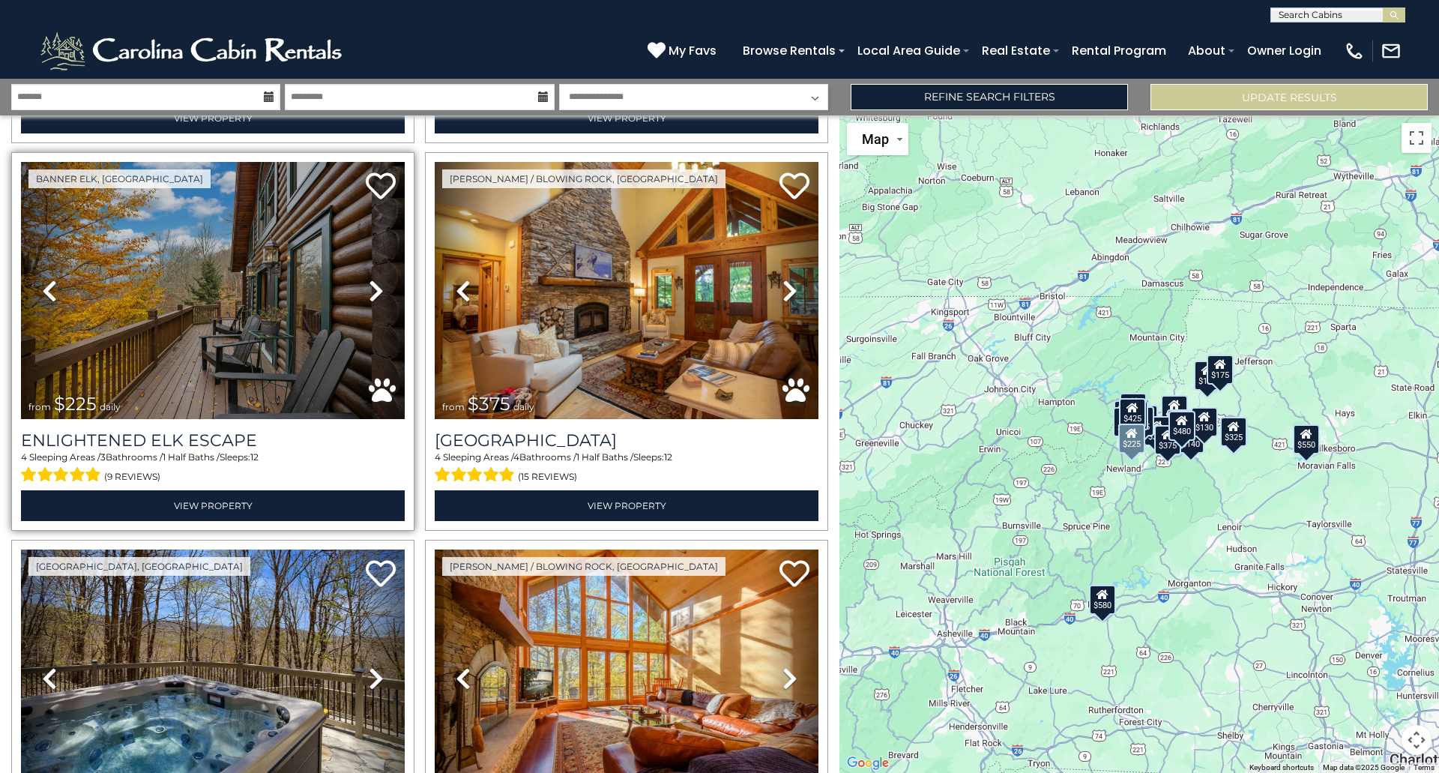
click at [374, 279] on icon at bounding box center [376, 291] width 15 height 24
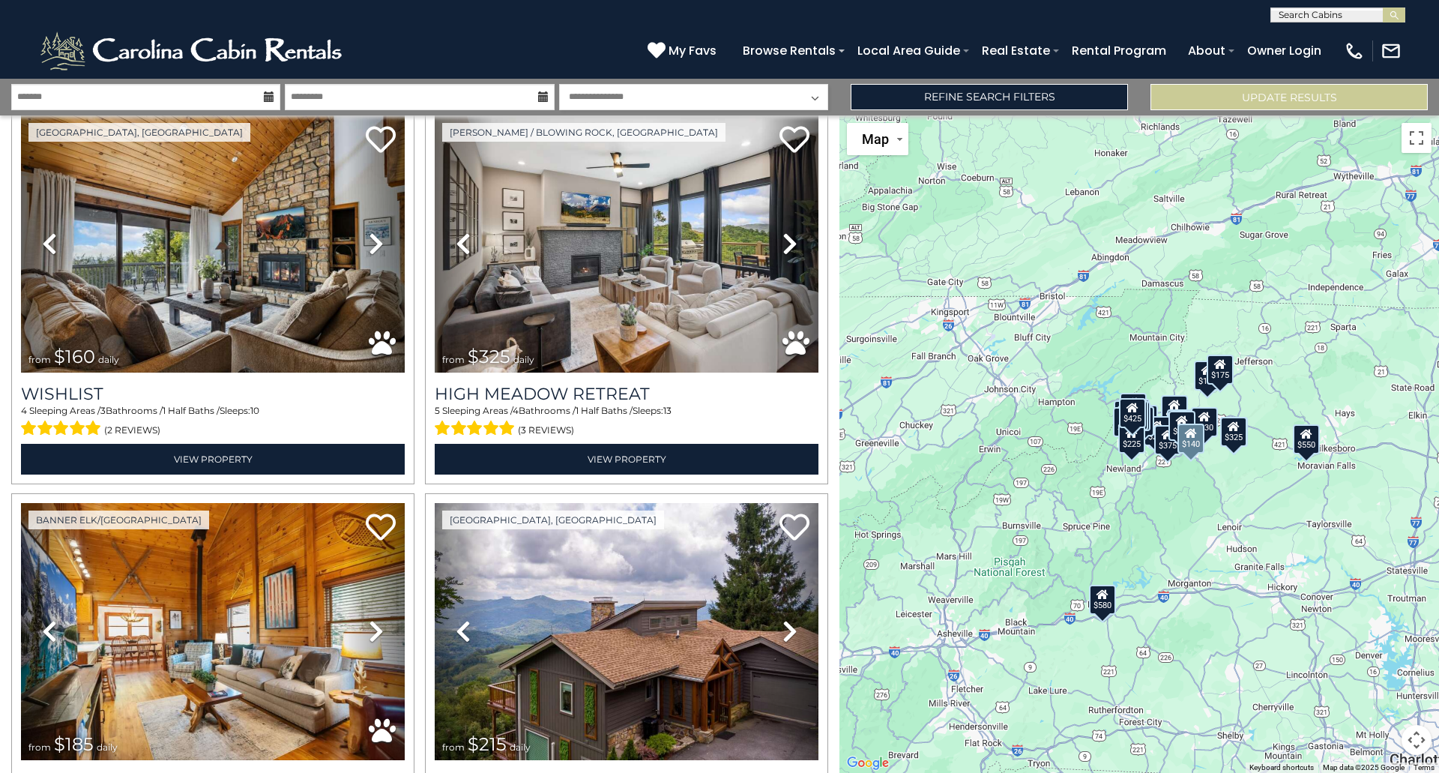
scroll to position [3155, 0]
